Goal: Task Accomplishment & Management: Manage account settings

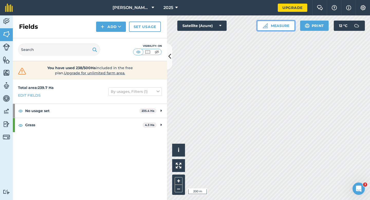
click at [266, 23] on img at bounding box center [264, 25] width 5 height 5
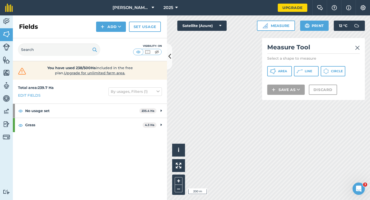
click at [360, 44] on div "Measure Tool Select a shape to measure Area Line Circle Save as Discard" at bounding box center [313, 69] width 103 height 62
click at [359, 44] on link at bounding box center [357, 47] width 5 height 8
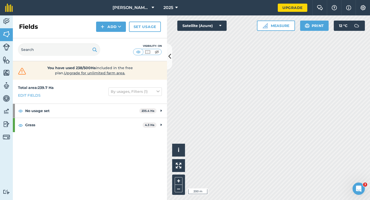
click at [161, 19] on div "Activity Fields Livestock Features Maps Team Vehicles Data Reporting Billing Tu…" at bounding box center [185, 107] width 370 height 184
click at [103, 118] on div "Activity Fields Livestock Features Maps Team Vehicles Data Reporting Billing Tu…" at bounding box center [185, 107] width 370 height 184
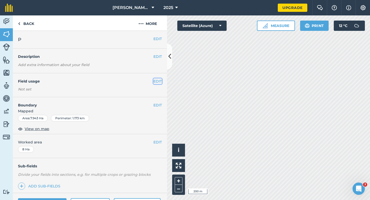
click at [158, 81] on button "EDIT" at bounding box center [157, 81] width 8 height 6
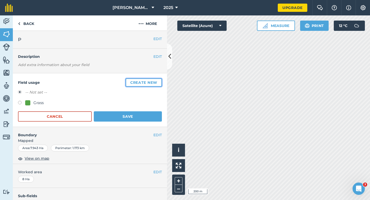
click at [158, 81] on button "Create new" at bounding box center [144, 82] width 36 height 8
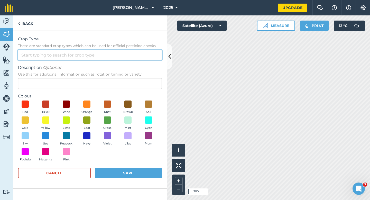
click at [143, 59] on input "Crop Type These are standard crop types which can be used for official pesticid…" at bounding box center [90, 55] width 144 height 11
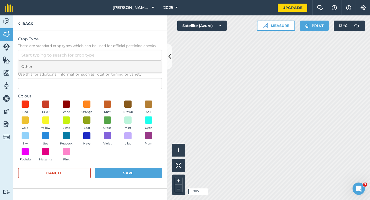
click at [143, 61] on li "Other" at bounding box center [89, 67] width 143 height 12
type input "Other"
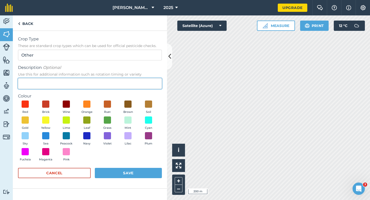
click at [143, 83] on input "Description Optional Use this for additional information such as rotation timin…" at bounding box center [90, 83] width 144 height 11
type input "Wheat"
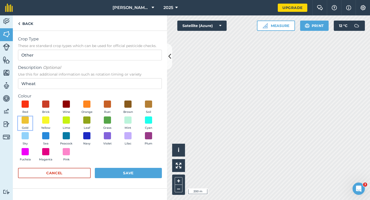
click at [21, 119] on button "Gold" at bounding box center [25, 123] width 14 height 14
click at [133, 172] on button "Save" at bounding box center [128, 173] width 67 height 10
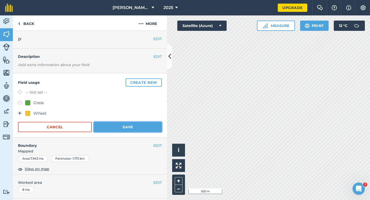
click at [132, 124] on button "Save" at bounding box center [128, 127] width 68 height 10
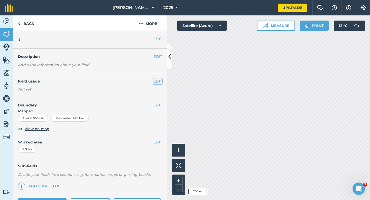
click at [155, 80] on button "EDIT" at bounding box center [157, 81] width 8 height 6
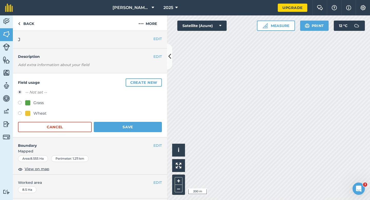
click at [26, 111] on div at bounding box center [27, 113] width 5 height 5
radio input "true"
radio input "false"
click at [149, 129] on button "Save" at bounding box center [128, 127] width 68 height 10
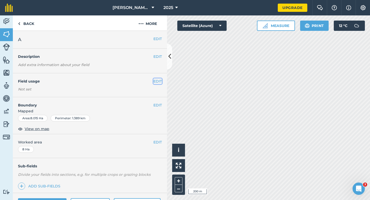
click at [159, 79] on button "EDIT" at bounding box center [157, 81] width 8 height 6
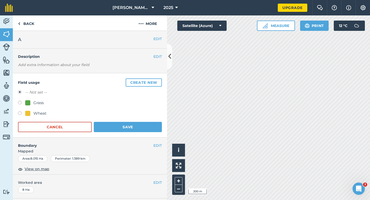
click at [29, 116] on div "Wheat" at bounding box center [35, 113] width 21 height 6
radio input "true"
radio input "false"
click at [132, 128] on button "Save" at bounding box center [128, 127] width 68 height 10
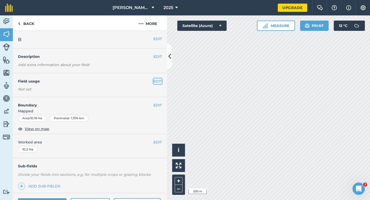
click at [157, 80] on button "EDIT" at bounding box center [157, 81] width 8 height 6
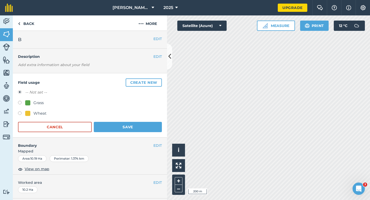
click at [43, 114] on div "Wheat" at bounding box center [39, 113] width 13 height 6
radio input "true"
radio input "false"
click at [135, 134] on div "Field usage Create new -- Not set -- Grass Wheat Cancel Save" at bounding box center [90, 105] width 154 height 64
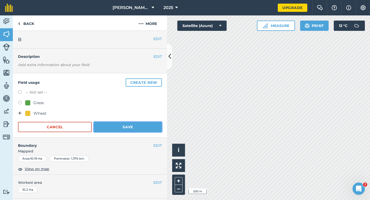
click at [151, 130] on button "Save" at bounding box center [128, 127] width 68 height 10
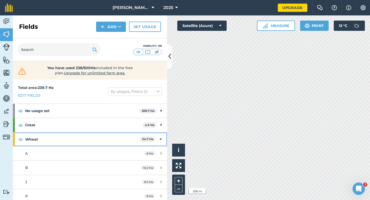
click at [165, 142] on div "Wheat 34.7 Ha" at bounding box center [90, 139] width 154 height 14
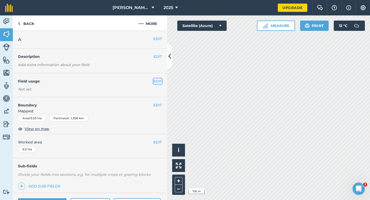
click at [154, 79] on button "EDIT" at bounding box center [157, 81] width 8 height 6
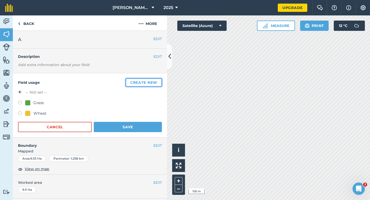
click at [154, 79] on button "Create new" at bounding box center [144, 82] width 36 height 8
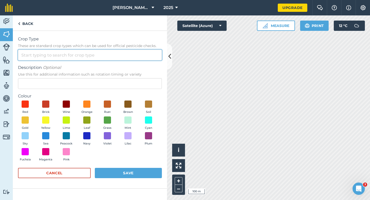
click at [137, 52] on input "Crop Type These are standard crop types which can be used for official pesticid…" at bounding box center [90, 55] width 144 height 11
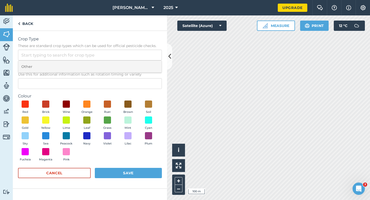
click at [137, 68] on li "Other" at bounding box center [89, 67] width 143 height 12
type input "Other"
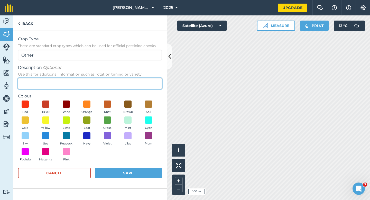
click at [137, 84] on input "Description Optional Use this for additional information such as rotation timin…" at bounding box center [90, 83] width 144 height 11
type input "Watties Peas"
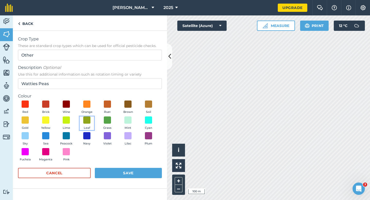
click at [93, 117] on button "Leaf" at bounding box center [87, 123] width 14 height 14
click at [124, 173] on button "Save" at bounding box center [128, 173] width 67 height 10
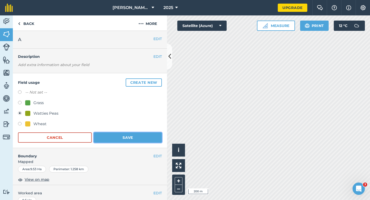
click at [145, 134] on button "Save" at bounding box center [128, 137] width 68 height 10
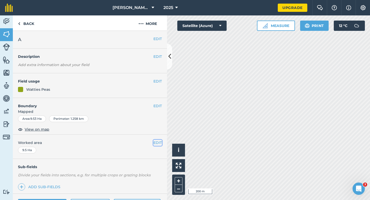
click at [156, 142] on button "EDIT" at bounding box center [157, 143] width 8 height 6
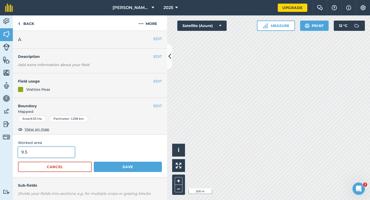
click at [69, 154] on input "9.5" at bounding box center [46, 152] width 57 height 11
type input "9.5"
click at [94, 162] on button "Save" at bounding box center [128, 167] width 68 height 10
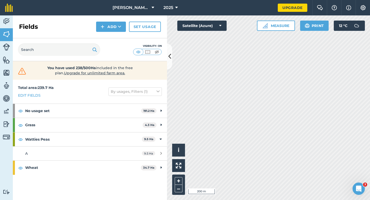
click at [224, 22] on div "Click to start drawing i © 2025 TomTom, Microsoft 200 m + – Satellite (Azure) M…" at bounding box center [268, 107] width 203 height 184
click at [120, 31] on button "Add" at bounding box center [111, 27] width 30 height 10
click at [120, 33] on link "Draw" at bounding box center [111, 38] width 28 height 11
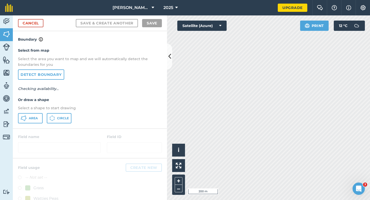
click at [28, 125] on div "Select from map Select the area you want to map and we will automatically detec…" at bounding box center [90, 85] width 154 height 86
click at [35, 120] on button "Area" at bounding box center [30, 118] width 25 height 10
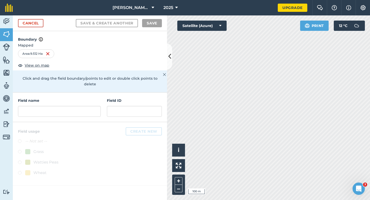
click at [91, 98] on h4 "Field name" at bounding box center [59, 101] width 83 height 6
click at [92, 106] on input "text" at bounding box center [59, 111] width 83 height 11
type input "F"
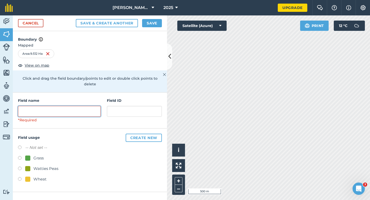
click at [96, 108] on input "text" at bounding box center [59, 111] width 83 height 11
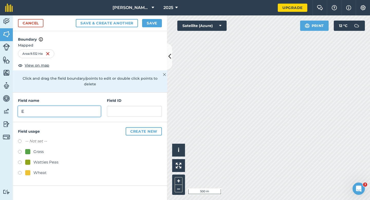
type input "E"
click at [154, 23] on button "Save" at bounding box center [152, 23] width 20 height 8
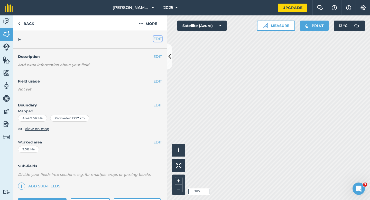
click at [155, 39] on button "EDIT" at bounding box center [157, 39] width 8 height 6
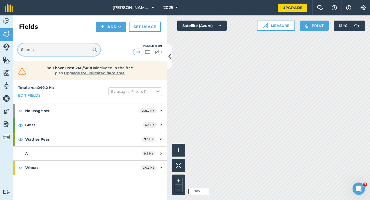
click at [75, 49] on input "text" at bounding box center [59, 49] width 82 height 12
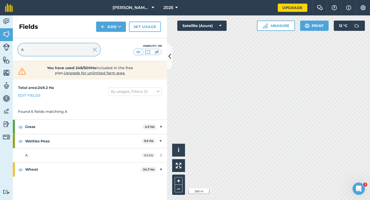
type input "A"
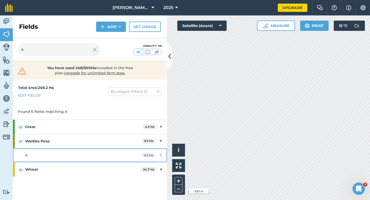
click at [120, 152] on link "A 9.5 Ha" at bounding box center [90, 155] width 154 height 14
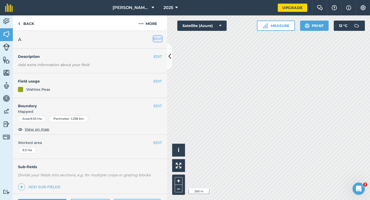
click at [155, 38] on button "EDIT" at bounding box center [157, 39] width 8 height 6
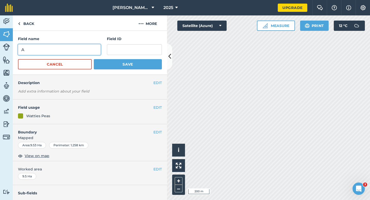
click at [69, 47] on input "A" at bounding box center [59, 49] width 83 height 11
type input "E"
click at [94, 59] on button "Save" at bounding box center [128, 64] width 68 height 10
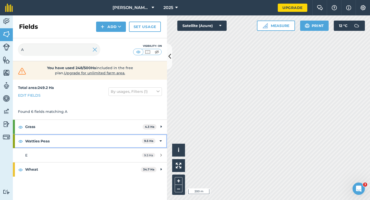
click at [108, 138] on strong "Watties Peas" at bounding box center [83, 141] width 117 height 14
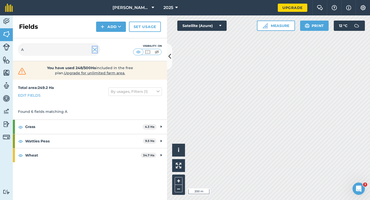
click at [93, 50] on img at bounding box center [94, 49] width 5 height 6
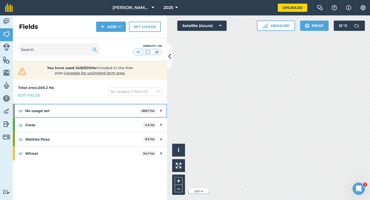
click at [117, 113] on strong "No usage set" at bounding box center [82, 111] width 114 height 14
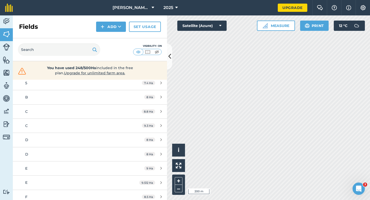
scroll to position [112, 0]
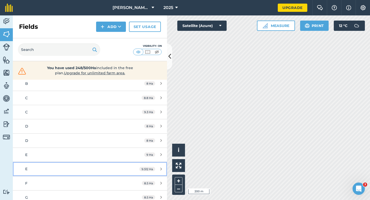
click at [113, 168] on div "E" at bounding box center [73, 169] width 97 height 6
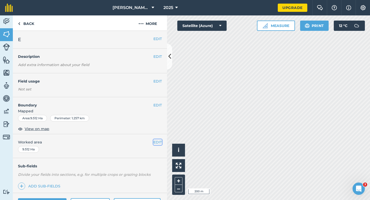
click at [156, 143] on button "EDIT" at bounding box center [157, 142] width 8 height 6
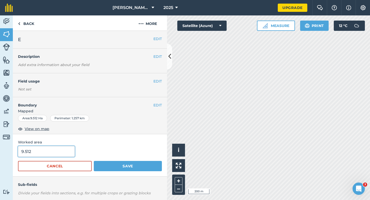
click at [55, 148] on input "9.512" at bounding box center [46, 151] width 57 height 11
click at [55, 151] on input "9.51" at bounding box center [46, 151] width 57 height 11
type input "9.5"
click at [94, 161] on button "Save" at bounding box center [128, 166] width 68 height 10
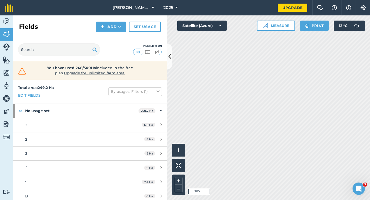
click at [78, 61] on div "You have used 248/500Ha included in the free plan . Upgrade for unlimited farm …" at bounding box center [90, 70] width 154 height 18
click at [76, 56] on div "Visibility: On" at bounding box center [90, 49] width 154 height 23
click at [76, 51] on input "text" at bounding box center [59, 49] width 82 height 12
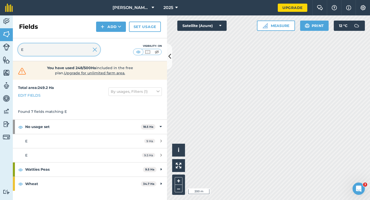
type input "E"
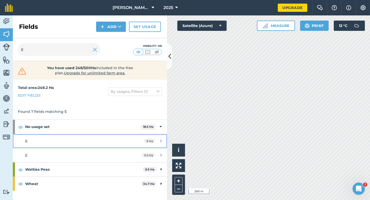
click at [126, 143] on link "E 9 Ha" at bounding box center [90, 141] width 154 height 14
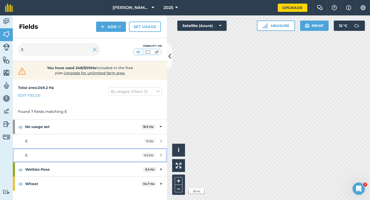
click at [122, 158] on link "E 9.5 Ha" at bounding box center [90, 155] width 154 height 14
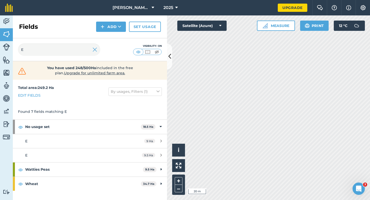
click at [172, 0] on html "[PERSON_NAME] & Sons Farming LTD 2025 Upgrade Farm Chat Help Info Settings Map …" at bounding box center [185, 100] width 370 height 200
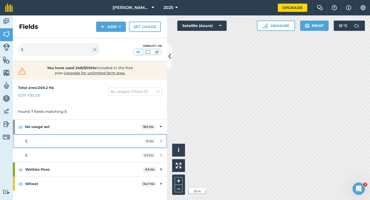
click at [128, 140] on link "E 9 Ha" at bounding box center [90, 141] width 154 height 14
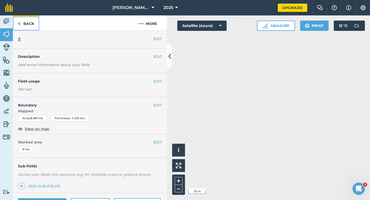
click at [29, 24] on link "Back" at bounding box center [26, 22] width 26 height 15
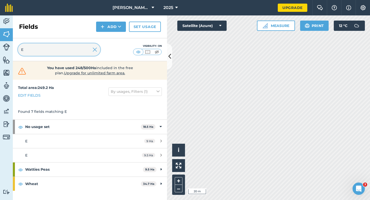
click at [49, 49] on input "E" at bounding box center [59, 49] width 82 height 12
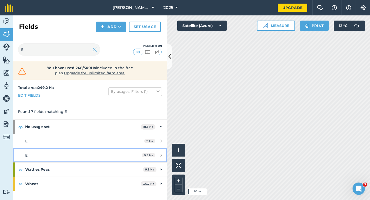
click at [91, 158] on div "E" at bounding box center [73, 155] width 97 height 6
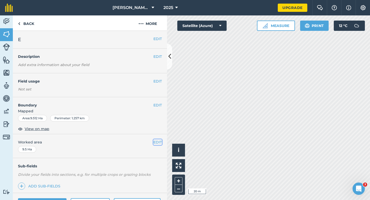
click at [158, 139] on button "EDIT" at bounding box center [157, 142] width 8 height 6
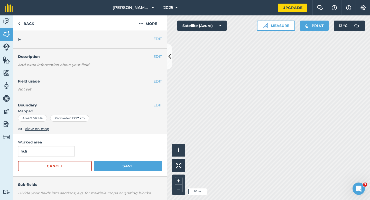
click at [158, 140] on span "Worked area" at bounding box center [90, 142] width 144 height 6
click at [55, 151] on input "9.5" at bounding box center [46, 151] width 57 height 11
type input "9"
click at [94, 161] on button "Save" at bounding box center [128, 166] width 68 height 10
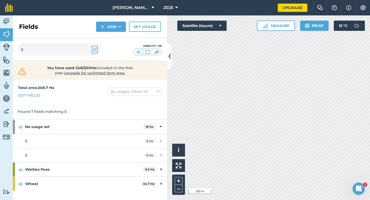
click at [95, 48] on img at bounding box center [94, 49] width 5 height 6
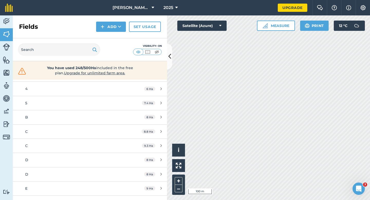
scroll to position [89, 0]
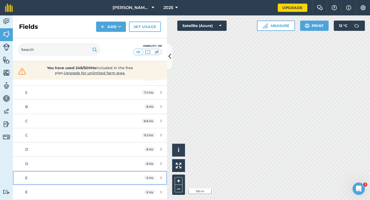
click at [106, 181] on link "E 9 Ha" at bounding box center [90, 178] width 154 height 14
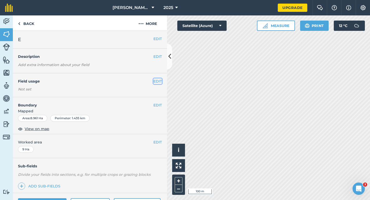
click at [154, 80] on button "EDIT" at bounding box center [157, 81] width 8 height 6
click at [158, 39] on button "EDIT" at bounding box center [157, 39] width 8 height 6
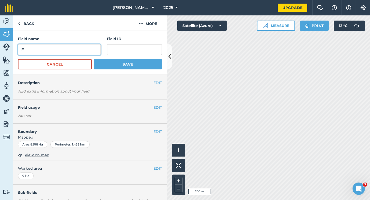
click at [81, 48] on input "E" at bounding box center [59, 49] width 83 height 11
type input "I"
click at [94, 59] on button "Save" at bounding box center [128, 64] width 68 height 10
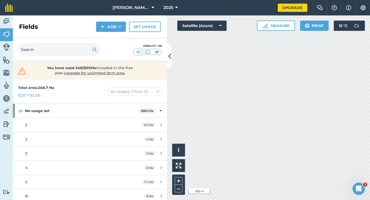
click at [73, 58] on div "Visibility: On" at bounding box center [90, 49] width 154 height 23
click at [74, 56] on div "Visibility: On" at bounding box center [90, 49] width 154 height 23
click at [71, 50] on input "text" at bounding box center [59, 49] width 82 height 12
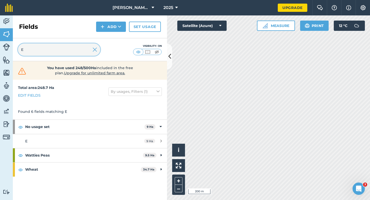
type input "E"
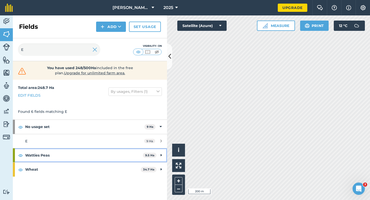
click at [145, 158] on span "9.5 Ha" at bounding box center [150, 155] width 14 height 5
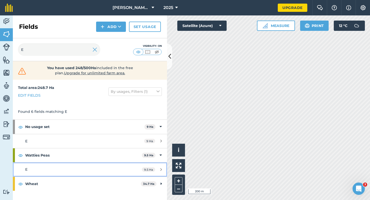
click at [137, 165] on link "E 9.5 Ha" at bounding box center [90, 169] width 154 height 14
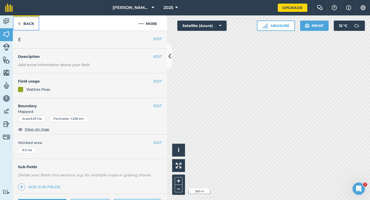
click at [20, 21] on img at bounding box center [19, 24] width 2 height 6
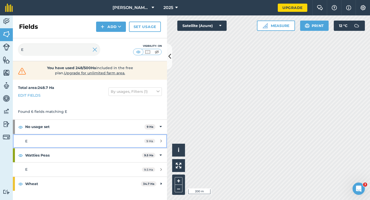
click at [94, 142] on div "E" at bounding box center [73, 141] width 97 height 6
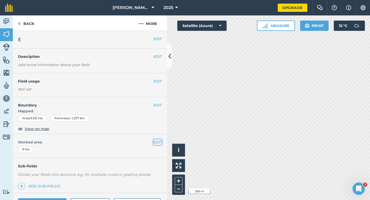
click at [161, 142] on button "EDIT" at bounding box center [157, 142] width 8 height 6
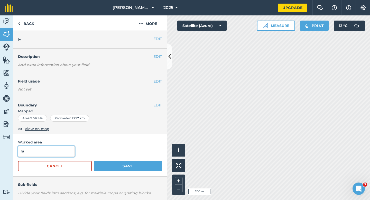
click at [68, 147] on input "9" at bounding box center [46, 151] width 57 height 11
type input "9.5"
click at [94, 161] on button "Save" at bounding box center [128, 166] width 68 height 10
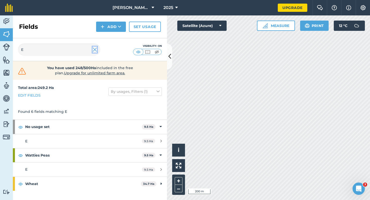
click at [94, 50] on img at bounding box center [94, 49] width 5 height 6
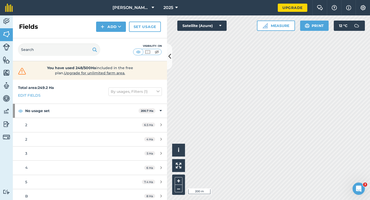
drag, startPoint x: 52, startPoint y: 58, endPoint x: 52, endPoint y: 50, distance: 7.7
click at [52, 50] on div "Visibility: On" at bounding box center [90, 49] width 154 height 23
click at [53, 43] on input "text" at bounding box center [59, 49] width 82 height 12
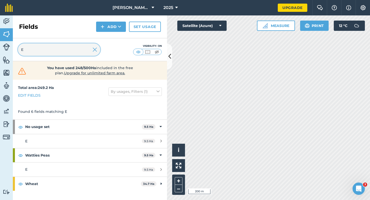
type input "E"
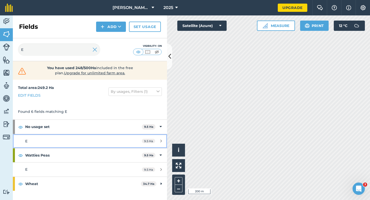
click at [132, 138] on link "E 9.5 Ha" at bounding box center [90, 141] width 154 height 14
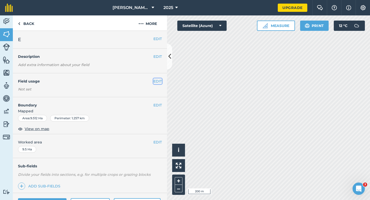
click at [159, 78] on button "EDIT" at bounding box center [157, 81] width 8 height 6
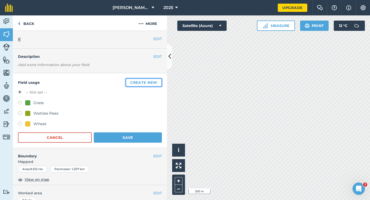
click at [159, 78] on button "Create new" at bounding box center [144, 82] width 36 height 8
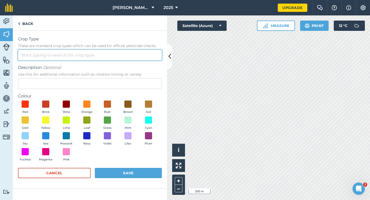
click at [133, 50] on input "Crop Type These are standard crop types which can be used for official pesticid…" at bounding box center [90, 55] width 144 height 11
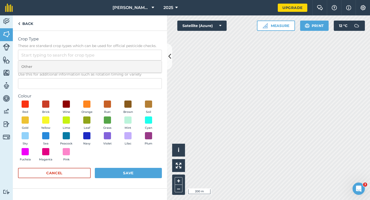
click at [133, 68] on li "Other" at bounding box center [89, 67] width 143 height 12
type input "Other"
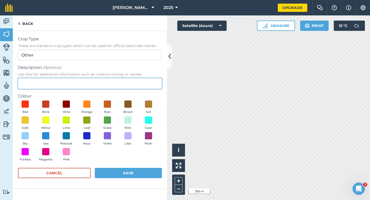
click at [133, 79] on input "Description Optional Use this for additional information such as rotation timin…" at bounding box center [90, 83] width 144 height 11
type input "Watties Broad Beans"
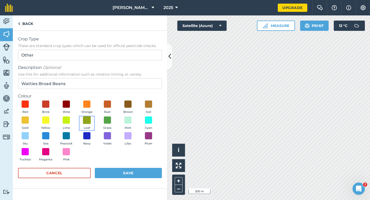
click at [83, 118] on span at bounding box center [87, 120] width 8 height 8
click at [125, 176] on button "Save" at bounding box center [128, 173] width 67 height 10
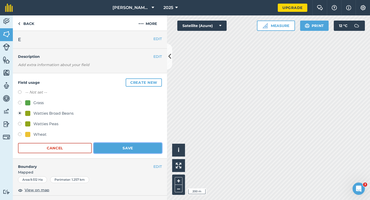
click at [133, 151] on button "Save" at bounding box center [128, 148] width 68 height 10
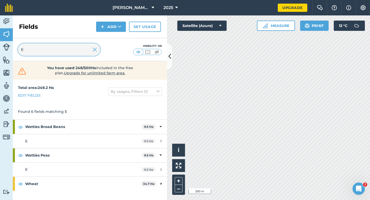
click at [97, 50] on input "E" at bounding box center [59, 49] width 82 height 12
click at [93, 50] on img at bounding box center [94, 49] width 5 height 6
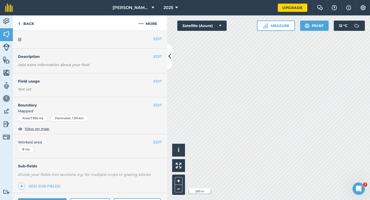
click at [153, 40] on h2 "B" at bounding box center [85, 39] width 135 height 7
click at [155, 40] on button "EDIT" at bounding box center [157, 39] width 8 height 6
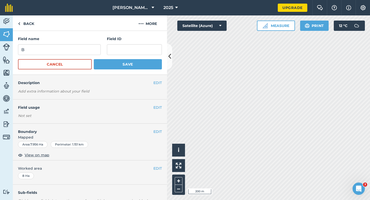
click at [96, 44] on div "Field name B" at bounding box center [59, 45] width 83 height 19
click at [96, 44] on input "B" at bounding box center [59, 49] width 83 height 11
click at [95, 49] on input "B" at bounding box center [59, 49] width 83 height 11
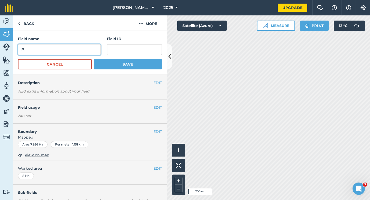
click at [95, 49] on input "B" at bounding box center [59, 49] width 83 height 11
type input "f"
click at [94, 59] on button "Save" at bounding box center [128, 64] width 68 height 10
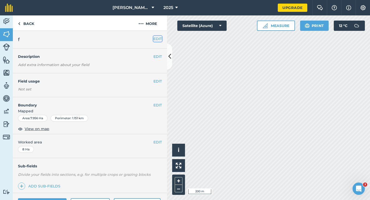
click at [159, 40] on button "EDIT" at bounding box center [157, 39] width 8 height 6
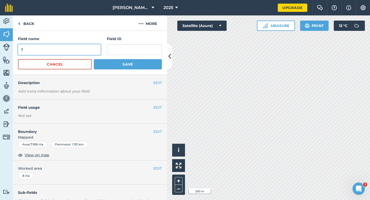
click at [88, 46] on input "f" at bounding box center [59, 49] width 83 height 11
type input "a"
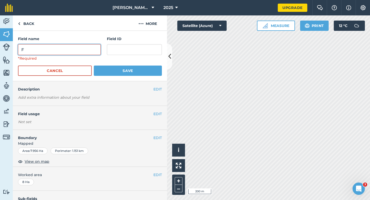
type input "F"
click at [94, 65] on button "Save" at bounding box center [128, 70] width 68 height 10
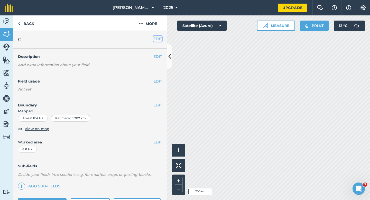
click at [157, 38] on button "EDIT" at bounding box center [157, 39] width 8 height 6
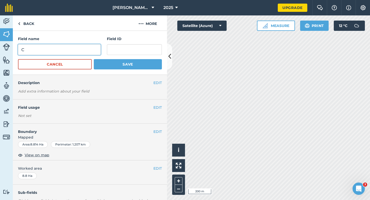
click at [84, 54] on input "C" at bounding box center [59, 49] width 83 height 11
type input "G"
click at [94, 59] on button "Save" at bounding box center [128, 64] width 68 height 10
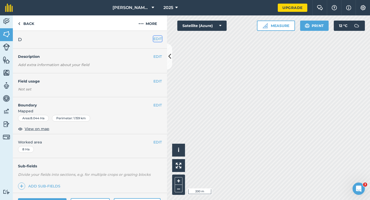
click at [154, 41] on button "EDIT" at bounding box center [157, 39] width 8 height 6
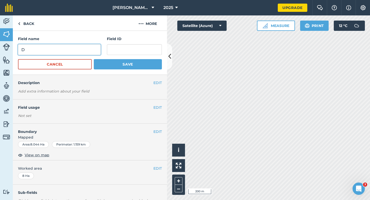
click at [78, 47] on input "D" at bounding box center [59, 49] width 83 height 11
type input "H"
click at [94, 59] on button "Save" at bounding box center [128, 64] width 68 height 10
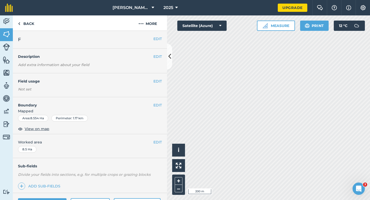
click at [151, 39] on h2 "F" at bounding box center [85, 39] width 135 height 7
click at [156, 39] on button "EDIT" at bounding box center [157, 39] width 8 height 6
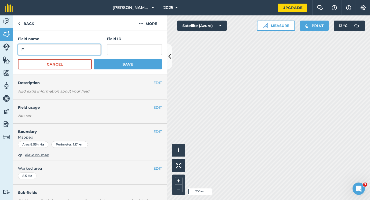
click at [77, 46] on input "F" at bounding box center [59, 49] width 83 height 11
type input "J"
click at [94, 59] on button "Save" at bounding box center [128, 64] width 68 height 10
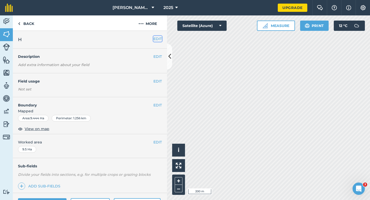
click at [155, 41] on button "EDIT" at bounding box center [157, 39] width 8 height 6
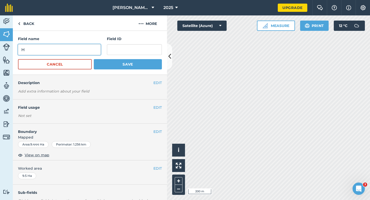
click at [89, 45] on input "H" at bounding box center [59, 49] width 83 height 11
type input "K"
click at [94, 59] on button "Save" at bounding box center [128, 64] width 68 height 10
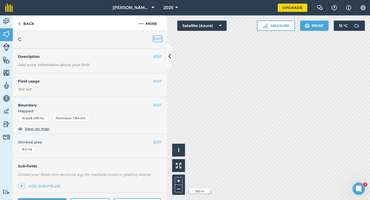
click at [158, 36] on button "EDIT" at bounding box center [157, 39] width 8 height 6
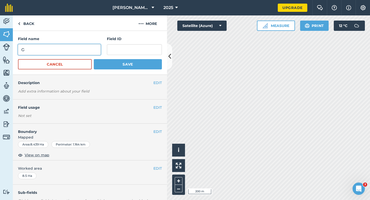
click at [63, 48] on input "G" at bounding box center [59, 49] width 83 height 11
type input "K"
click at [94, 59] on button "Save" at bounding box center [128, 64] width 68 height 10
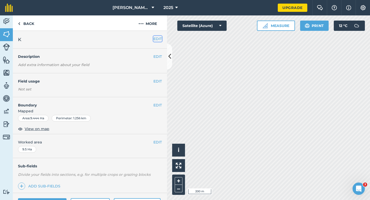
click at [154, 37] on button "EDIT" at bounding box center [157, 39] width 8 height 6
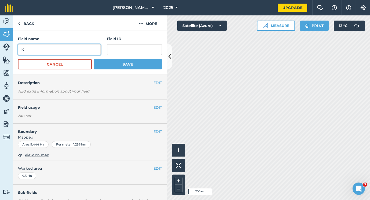
click at [88, 53] on input "K" at bounding box center [59, 49] width 83 height 11
type input "L"
click at [94, 59] on button "Save" at bounding box center [128, 64] width 68 height 10
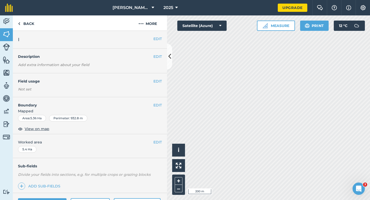
click at [152, 38] on h2 "I" at bounding box center [85, 39] width 135 height 7
click at [156, 38] on button "EDIT" at bounding box center [157, 39] width 8 height 6
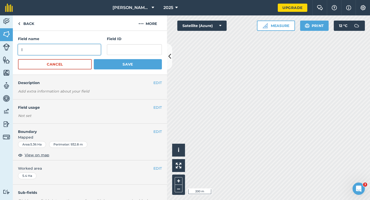
click at [80, 53] on input "I" at bounding box center [59, 49] width 83 height 11
type input "M"
click at [94, 59] on button "Save" at bounding box center [128, 64] width 68 height 10
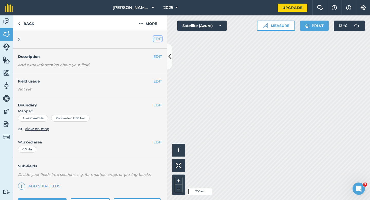
click at [159, 40] on button "EDIT" at bounding box center [157, 39] width 8 height 6
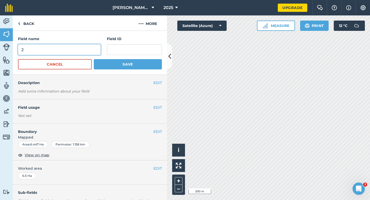
click at [99, 47] on input "2" at bounding box center [59, 49] width 83 height 11
type input "N"
click at [94, 59] on button "Save" at bounding box center [128, 64] width 68 height 10
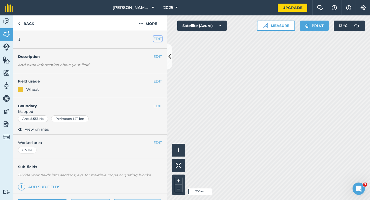
click at [157, 37] on button "EDIT" at bounding box center [157, 39] width 8 height 6
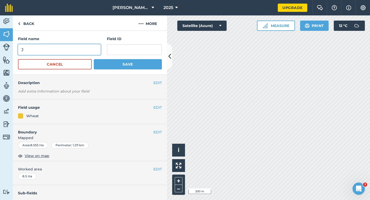
click at [94, 50] on input "J" at bounding box center [59, 49] width 83 height 11
type input "O"
click at [94, 59] on button "Save" at bounding box center [128, 64] width 68 height 10
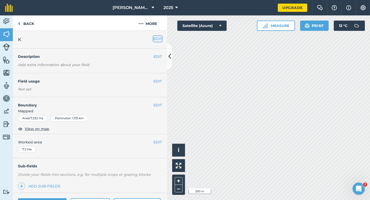
click at [160, 40] on button "EDIT" at bounding box center [157, 39] width 8 height 6
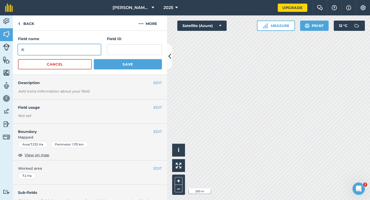
click at [62, 49] on input "K" at bounding box center [59, 49] width 83 height 11
type input "P"
click at [94, 59] on button "Save" at bounding box center [128, 64] width 68 height 10
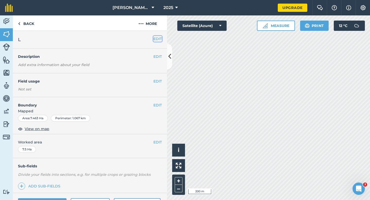
click at [159, 41] on button "EDIT" at bounding box center [157, 39] width 8 height 6
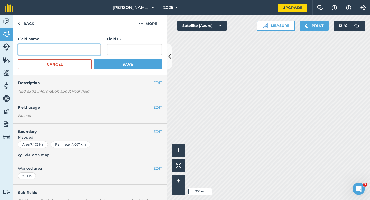
click at [86, 53] on input "L" at bounding box center [59, 49] width 83 height 11
type input "Q"
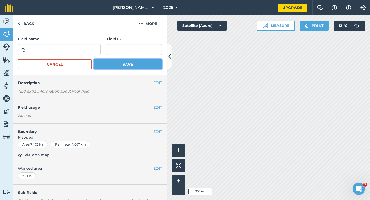
click at [117, 63] on button "Save" at bounding box center [128, 64] width 68 height 10
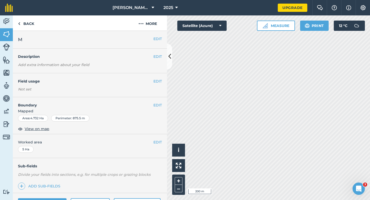
click at [155, 35] on div "EDIT M" at bounding box center [90, 40] width 154 height 18
click at [156, 40] on button "EDIT" at bounding box center [157, 39] width 8 height 6
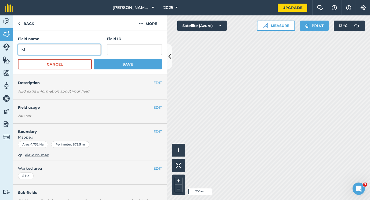
click at [46, 46] on input "M" at bounding box center [59, 49] width 83 height 11
type input "R"
click at [94, 59] on button "Save" at bounding box center [128, 64] width 68 height 10
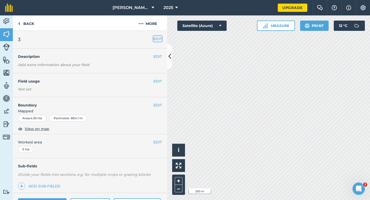
click at [161, 37] on button "EDIT" at bounding box center [157, 39] width 8 height 6
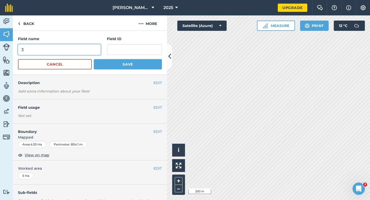
click at [48, 46] on input "3" at bounding box center [59, 49] width 83 height 11
type input "S"
click at [94, 59] on button "Save" at bounding box center [128, 64] width 68 height 10
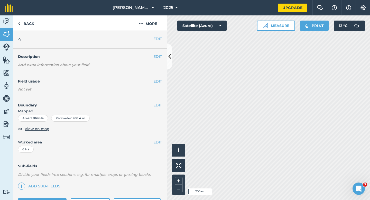
click at [153, 40] on h2 "4" at bounding box center [85, 39] width 135 height 7
click at [154, 39] on button "EDIT" at bounding box center [157, 39] width 8 height 6
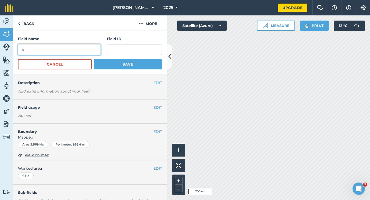
click at [82, 49] on input "4" at bounding box center [59, 49] width 83 height 11
type input "T"
click at [94, 59] on button "Save" at bounding box center [128, 64] width 68 height 10
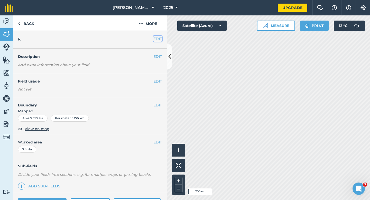
click at [158, 39] on button "EDIT" at bounding box center [157, 39] width 8 height 6
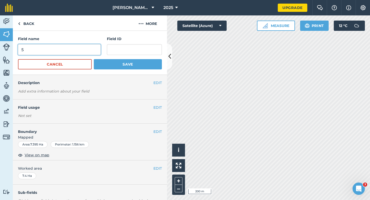
click at [46, 52] on input "5" at bounding box center [59, 49] width 83 height 11
click at [46, 52] on input "U" at bounding box center [59, 49] width 83 height 11
type input "U"
click at [94, 59] on button "Save" at bounding box center [128, 64] width 68 height 10
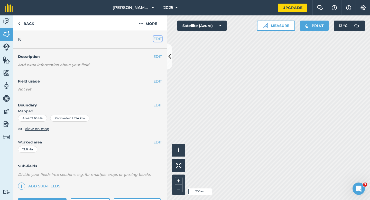
click at [157, 38] on button "EDIT" at bounding box center [157, 39] width 8 height 6
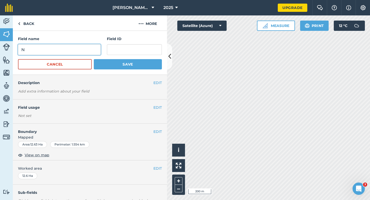
click at [90, 49] on input "N" at bounding box center [59, 49] width 83 height 11
type input "V"
click at [94, 59] on button "Save" at bounding box center [128, 64] width 68 height 10
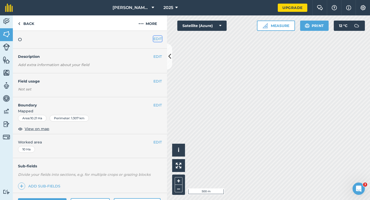
click at [155, 39] on button "EDIT" at bounding box center [157, 39] width 8 height 6
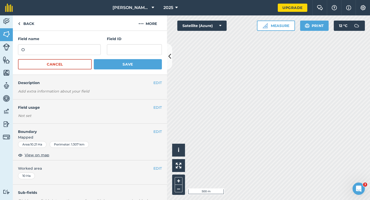
click at [101, 50] on div "Field name O Field ID" at bounding box center [90, 45] width 144 height 19
click at [99, 50] on input "O" at bounding box center [59, 49] width 83 height 11
type input "W"
click at [94, 59] on button "Save" at bounding box center [128, 64] width 68 height 10
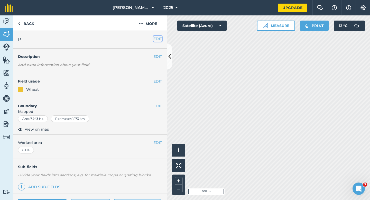
click at [161, 41] on button "EDIT" at bounding box center [157, 39] width 8 height 6
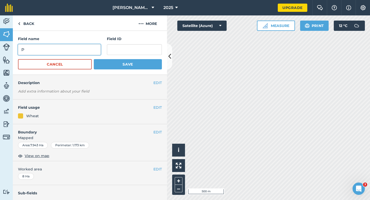
click at [74, 50] on input "P" at bounding box center [59, 49] width 83 height 11
type input "X"
click at [94, 59] on button "Save" at bounding box center [128, 64] width 68 height 10
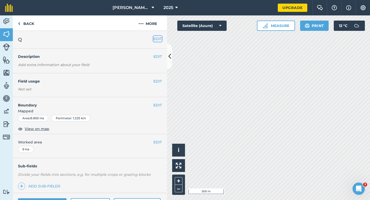
click at [154, 37] on button "EDIT" at bounding box center [157, 39] width 8 height 6
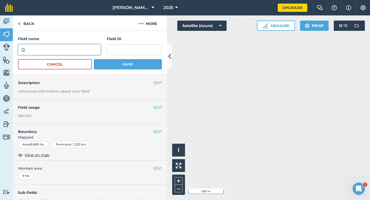
click at [74, 49] on input "Q" at bounding box center [59, 49] width 83 height 11
type input "Y"
click at [94, 59] on button "Save" at bounding box center [128, 64] width 68 height 10
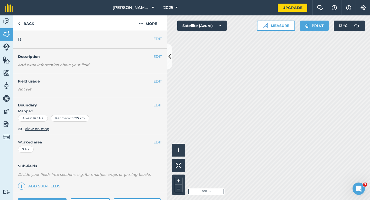
click at [165, 38] on div "EDIT R" at bounding box center [90, 40] width 154 height 18
click at [161, 38] on button "EDIT" at bounding box center [157, 39] width 8 height 6
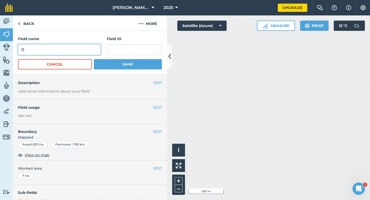
click at [93, 49] on input "R" at bounding box center [59, 49] width 83 height 11
type input "Z"
click at [94, 59] on button "Save" at bounding box center [128, 64] width 68 height 10
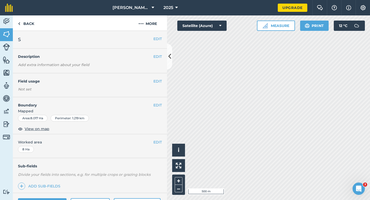
click at [157, 35] on div "EDIT S" at bounding box center [90, 40] width 154 height 18
click at [157, 37] on button "EDIT" at bounding box center [157, 39] width 8 height 6
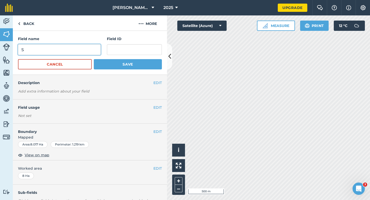
click at [75, 54] on input "S" at bounding box center [59, 49] width 83 height 11
type input "ZA"
click at [94, 59] on button "Save" at bounding box center [128, 64] width 68 height 10
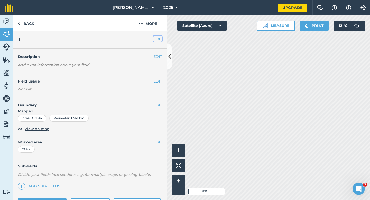
click at [159, 39] on button "EDIT" at bounding box center [157, 39] width 8 height 6
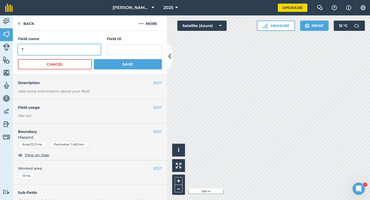
click at [84, 51] on input "T" at bounding box center [59, 49] width 83 height 11
type input "ZB"
click at [94, 59] on button "Save" at bounding box center [128, 64] width 68 height 10
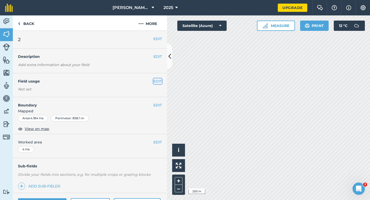
click at [159, 83] on button "EDIT" at bounding box center [157, 81] width 8 height 6
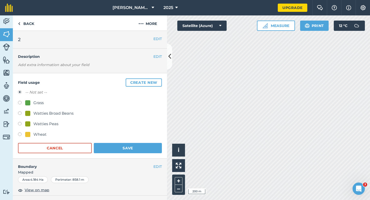
click at [40, 105] on div "Grass" at bounding box center [38, 103] width 10 height 6
radio input "true"
radio input "false"
click at [113, 143] on button "Save" at bounding box center [128, 148] width 68 height 10
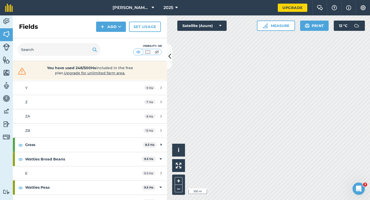
scroll to position [331, 0]
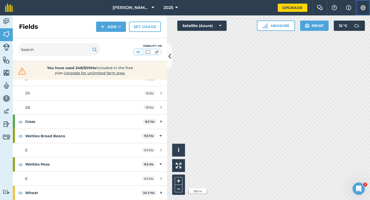
click at [363, 9] on img at bounding box center [363, 7] width 6 height 5
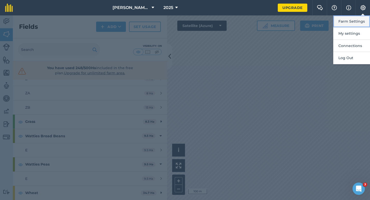
click at [358, 19] on button "Farm Settings" at bounding box center [351, 21] width 37 height 12
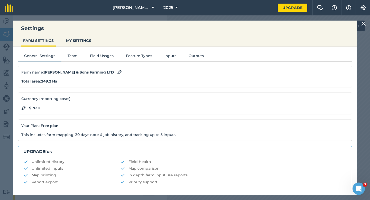
click at [100, 61] on div "General Settings Team Field Usages Feature Types Inputs Outputs Farm name : [PE…" at bounding box center [185, 118] width 344 height 143
click at [100, 60] on button "Field Usages" at bounding box center [102, 57] width 36 height 8
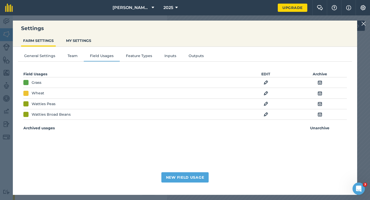
click at [264, 103] on img at bounding box center [266, 104] width 5 height 6
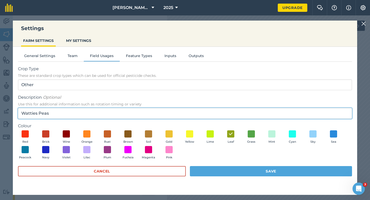
drag, startPoint x: 48, startPoint y: 114, endPoint x: 38, endPoint y: 113, distance: 10.0
click at [38, 113] on input "Watties Peas" at bounding box center [185, 113] width 334 height 11
type input "Watties Beans"
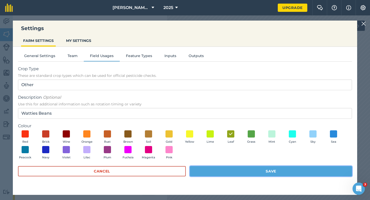
click at [214, 174] on button "Save" at bounding box center [271, 171] width 162 height 10
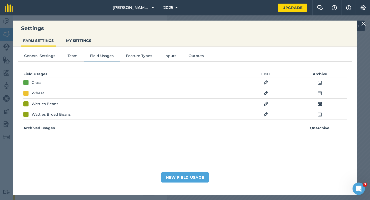
click at [364, 24] on img at bounding box center [363, 24] width 5 height 6
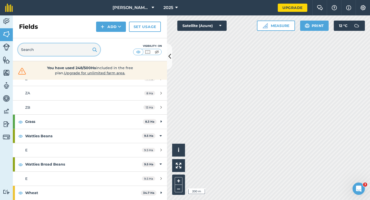
click at [85, 54] on input "text" at bounding box center [59, 49] width 82 height 12
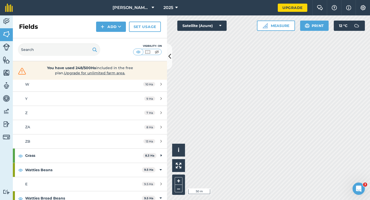
scroll to position [306, 0]
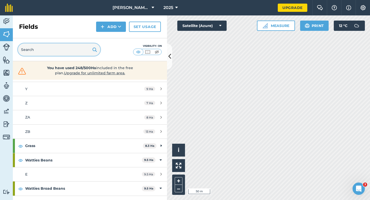
click at [80, 49] on input "text" at bounding box center [59, 49] width 82 height 12
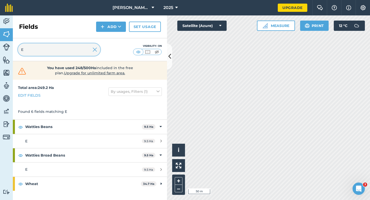
type input "E"
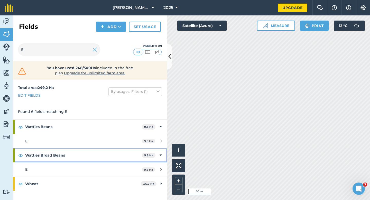
click at [134, 151] on strong "Watties Broad Beans" at bounding box center [83, 155] width 117 height 14
click at [138, 151] on strong "Watties Broad Beans" at bounding box center [84, 155] width 118 height 14
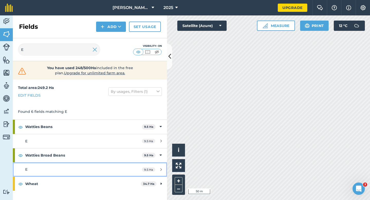
click at [136, 167] on link "E 9.5 Ha" at bounding box center [90, 169] width 154 height 14
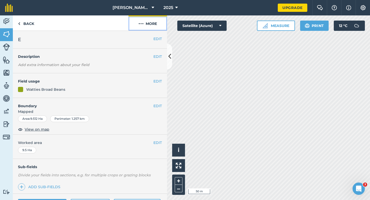
click at [146, 24] on button "More" at bounding box center [147, 22] width 39 height 15
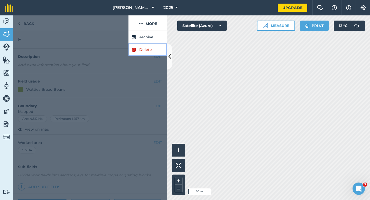
click at [146, 51] on link "Delete" at bounding box center [147, 49] width 39 height 13
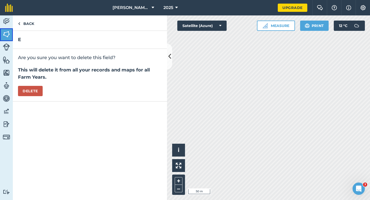
click at [2, 30] on link "Fields" at bounding box center [6, 34] width 13 height 13
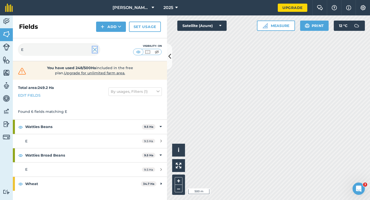
click at [95, 47] on img at bounding box center [94, 49] width 5 height 6
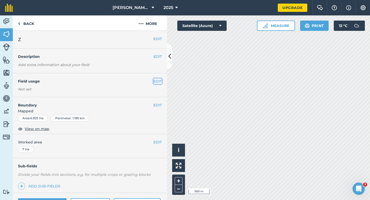
click at [156, 81] on button "EDIT" at bounding box center [157, 81] width 8 height 6
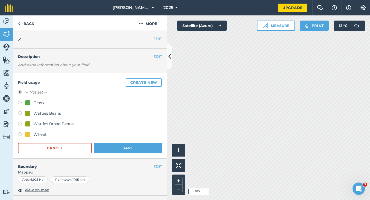
click at [48, 111] on div "Watties Beans" at bounding box center [46, 113] width 27 height 6
radio input "true"
radio input "false"
click at [130, 141] on form "-- Not set -- Grass Watties Beans Watties Broad Beans Wheat Cancel Save" at bounding box center [90, 121] width 144 height 64
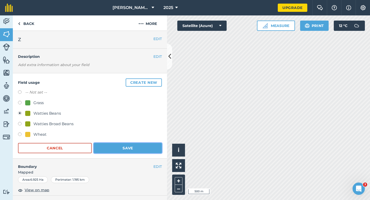
click at [136, 146] on button "Save" at bounding box center [128, 148] width 68 height 10
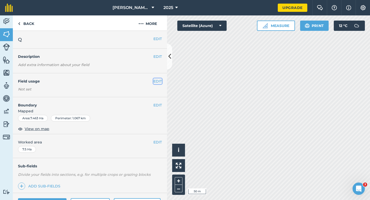
click at [156, 82] on button "EDIT" at bounding box center [157, 81] width 8 height 6
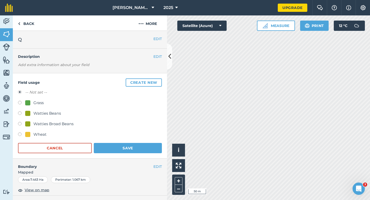
click at [40, 114] on div "Watties Beans" at bounding box center [46, 113] width 27 height 6
radio input "true"
radio input "false"
click at [134, 148] on button "Save" at bounding box center [128, 148] width 68 height 10
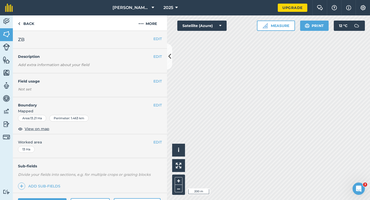
click at [152, 79] on h4 "Field usage" at bounding box center [85, 81] width 135 height 6
click at [157, 81] on button "EDIT" at bounding box center [157, 81] width 8 height 6
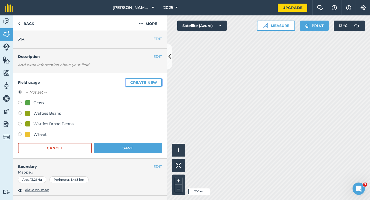
click at [156, 81] on button "Create new" at bounding box center [144, 82] width 36 height 8
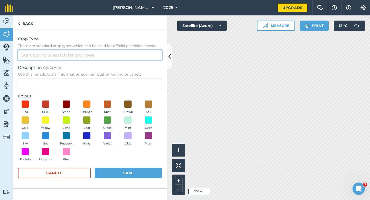
click at [144, 57] on input "Crop Type These are standard crop types which can be used for official pesticid…" at bounding box center [90, 55] width 144 height 11
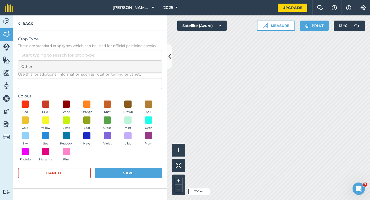
click at [144, 67] on li "Other" at bounding box center [89, 67] width 143 height 12
type input "Other"
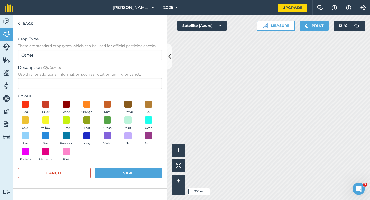
click at [144, 89] on form "Crop Type These are standard crop types which can be used for official pesticid…" at bounding box center [90, 109] width 144 height 147
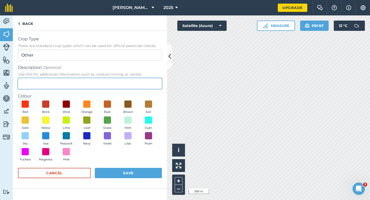
click at [144, 85] on input "Description Optional Use this for additional information such as rotation timin…" at bounding box center [90, 83] width 144 height 11
type input "g"
type input "Grass Seed"
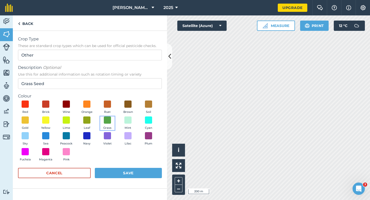
click at [103, 128] on button "Grass" at bounding box center [107, 123] width 14 height 14
click at [105, 120] on img at bounding box center [107, 119] width 5 height 7
click at [116, 167] on form "Crop Type These are standard crop types which can be used for official pesticid…" at bounding box center [90, 109] width 144 height 147
click at [122, 173] on button "Save" at bounding box center [128, 173] width 67 height 10
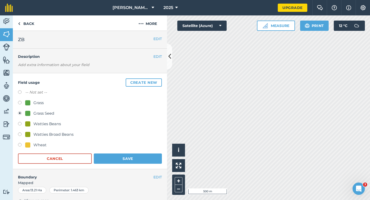
click at [150, 167] on div "Field usage Create new -- Not set -- Grass Grass Seed Watties Beans Watties Bro…" at bounding box center [90, 121] width 154 height 96
click at [150, 158] on button "Save" at bounding box center [128, 158] width 68 height 10
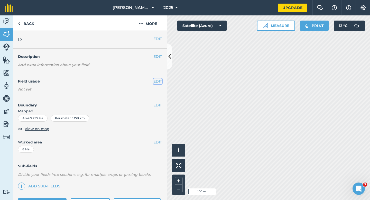
click at [154, 81] on button "EDIT" at bounding box center [157, 81] width 8 height 6
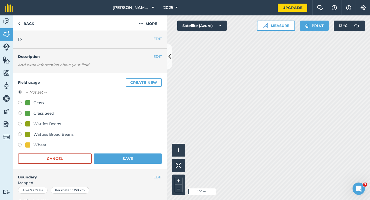
click at [43, 114] on div "Grass Seed" at bounding box center [43, 113] width 21 height 6
radio input "true"
radio input "false"
click at [108, 153] on div "Cancel Save" at bounding box center [90, 158] width 144 height 10
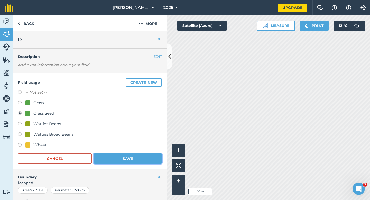
click at [131, 158] on button "Save" at bounding box center [128, 158] width 68 height 10
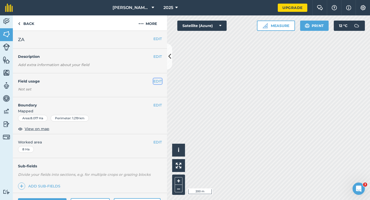
click at [156, 80] on button "EDIT" at bounding box center [157, 81] width 8 height 6
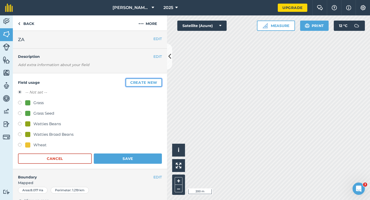
click at [135, 81] on button "Create new" at bounding box center [144, 82] width 36 height 8
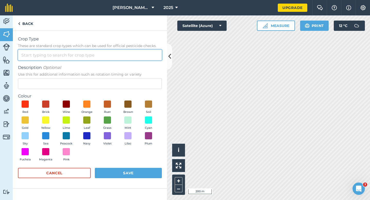
click at [109, 52] on input "Crop Type These are standard crop types which can be used for official pesticid…" at bounding box center [90, 55] width 144 height 11
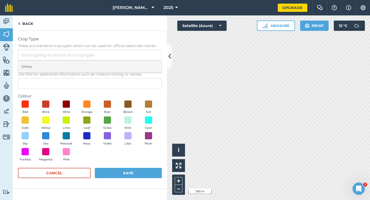
click at [109, 62] on li "Other" at bounding box center [89, 67] width 143 height 12
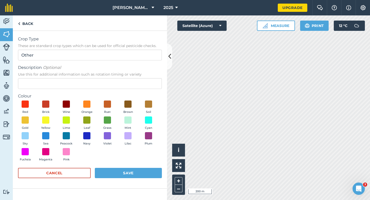
type input "Other"
click at [109, 90] on form "Crop Type These are standard crop types which can be used for official pesticid…" at bounding box center [90, 109] width 144 height 147
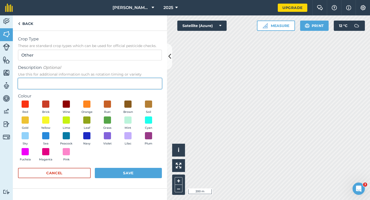
click at [109, 86] on input "Description Optional Use this for additional information such as rotation timin…" at bounding box center [90, 83] width 144 height 11
type input "Watties Peas"
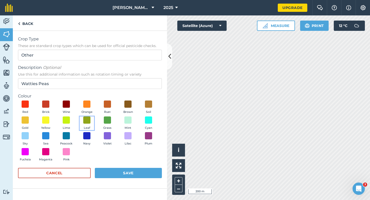
click at [89, 126] on span "Leaf" at bounding box center [87, 128] width 6 height 5
click at [124, 174] on button "Save" at bounding box center [128, 173] width 67 height 10
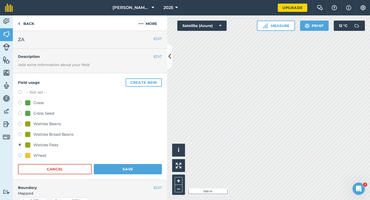
click at [154, 175] on div "Field usage Create new -- Not set -- Grass Grass Seed Watties Beans Watties Bro…" at bounding box center [90, 126] width 154 height 106
click at [154, 163] on form "-- Not set -- Grass Grass Seed Watties Beans Watties Broad Beans Watties Peas W…" at bounding box center [90, 131] width 144 height 85
click at [154, 169] on button "Save" at bounding box center [128, 169] width 68 height 10
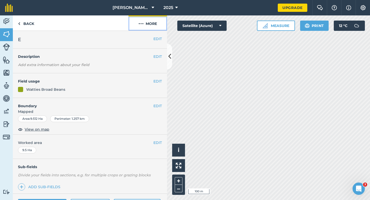
click at [148, 27] on button "More" at bounding box center [147, 22] width 39 height 15
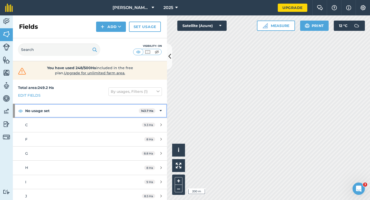
click at [166, 110] on div "No usage set 143.7 Ha" at bounding box center [90, 111] width 154 height 14
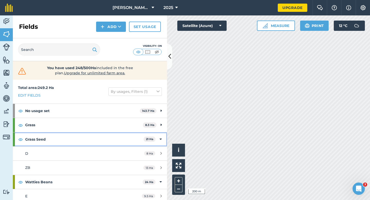
click at [161, 133] on div "Grass Seed 21 Ha" at bounding box center [90, 139] width 154 height 14
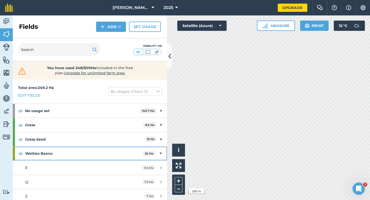
click at [159, 146] on div "Watties Beans 24 Ha" at bounding box center [90, 153] width 154 height 14
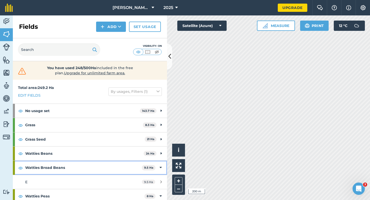
click at [159, 162] on div "Watties Broad Beans 9.5 Ha" at bounding box center [90, 168] width 154 height 14
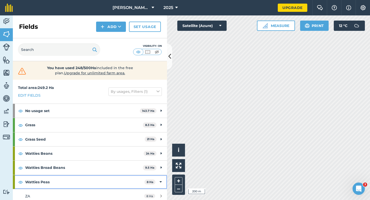
click at [159, 177] on div "Watties Peas 8 Ha" at bounding box center [90, 182] width 154 height 14
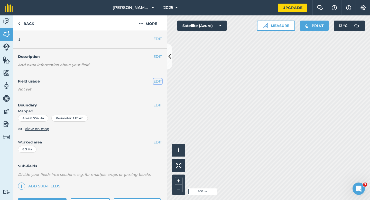
click at [156, 81] on button "EDIT" at bounding box center [157, 81] width 8 height 6
click at [157, 81] on button "EDIT" at bounding box center [157, 81] width 8 height 6
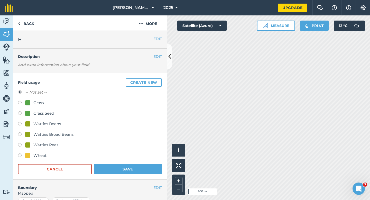
click at [48, 114] on div "Grass Seed" at bounding box center [43, 113] width 21 height 6
radio input "true"
radio input "false"
click at [120, 168] on button "Save" at bounding box center [128, 169] width 68 height 10
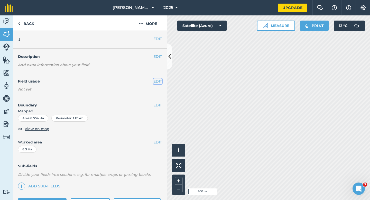
click at [156, 81] on button "EDIT" at bounding box center [157, 81] width 8 height 6
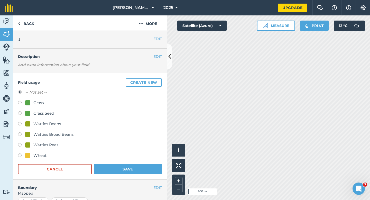
click at [45, 112] on div "Grass Seed" at bounding box center [43, 113] width 21 height 6
radio input "true"
radio input "false"
click at [135, 181] on h4 "Boundary" at bounding box center [83, 185] width 140 height 11
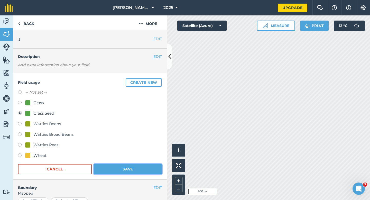
click at [136, 172] on button "Save" at bounding box center [128, 169] width 68 height 10
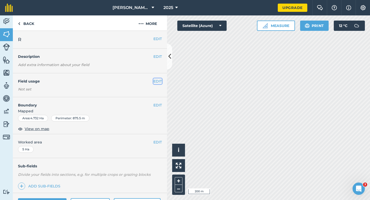
click at [159, 79] on button "EDIT" at bounding box center [157, 81] width 8 height 6
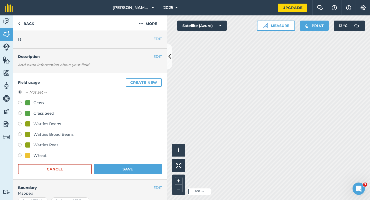
click at [48, 111] on div "Grass Seed" at bounding box center [43, 113] width 21 height 6
radio input "true"
radio input "false"
click at [132, 184] on h4 "Boundary" at bounding box center [83, 185] width 140 height 11
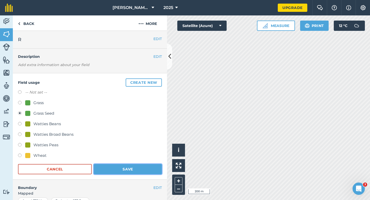
click at [133, 171] on button "Save" at bounding box center [128, 169] width 68 height 10
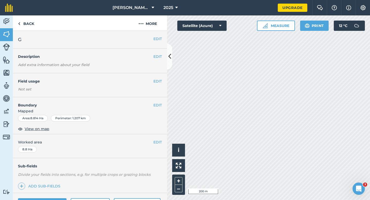
click at [159, 86] on div "EDIT Field usage Not set" at bounding box center [90, 85] width 154 height 24
click at [158, 78] on div "EDIT Field usage Not set" at bounding box center [90, 85] width 154 height 24
click at [158, 81] on button "EDIT" at bounding box center [157, 81] width 8 height 6
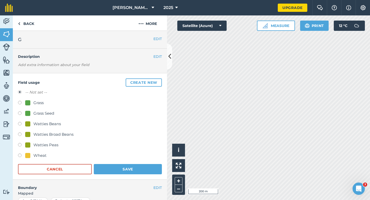
click at [158, 81] on button "Create new" at bounding box center [144, 82] width 36 height 8
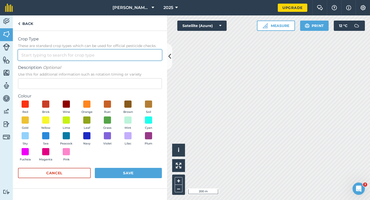
click at [147, 60] on input "Crop Type These are standard crop types which can be used for official pesticid…" at bounding box center [90, 55] width 144 height 11
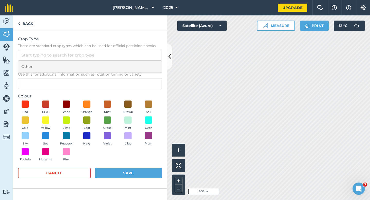
click at [147, 63] on li "Other" at bounding box center [89, 67] width 143 height 12
type input "Other"
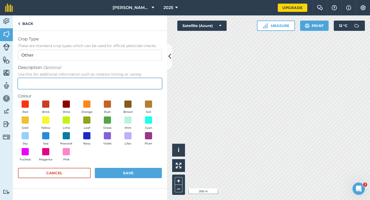
click at [147, 79] on input "Description Optional Use this for additional information such as rotation timin…" at bounding box center [90, 83] width 144 height 11
type input "Chard Seed"
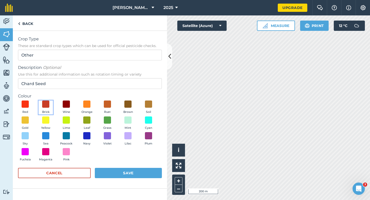
click at [50, 102] on button "Brick" at bounding box center [46, 107] width 14 height 14
click at [121, 167] on form "Crop Type These are standard crop types which can be used for official pesticid…" at bounding box center [90, 109] width 144 height 147
click at [121, 171] on button "Save" at bounding box center [128, 173] width 67 height 10
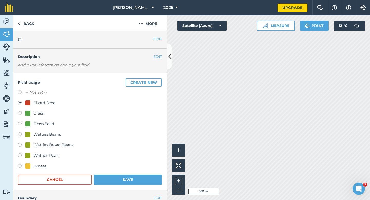
click at [121, 170] on form "-- Not set -- Chard Seed Grass Grass Seed Watties Beans Watties Broad Beans Wat…" at bounding box center [90, 137] width 144 height 96
click at [118, 176] on button "Save" at bounding box center [128, 179] width 68 height 10
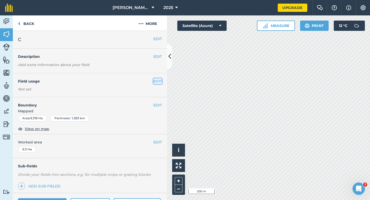
click at [156, 82] on button "EDIT" at bounding box center [157, 81] width 8 height 6
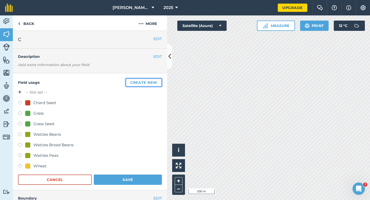
click at [156, 82] on button "Create new" at bounding box center [144, 82] width 36 height 8
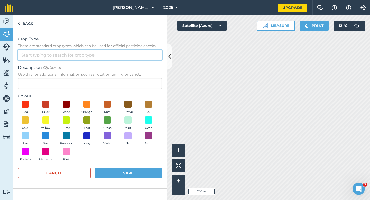
click at [131, 58] on input "Crop Type These are standard crop types which can be used for official pesticid…" at bounding box center [90, 55] width 144 height 11
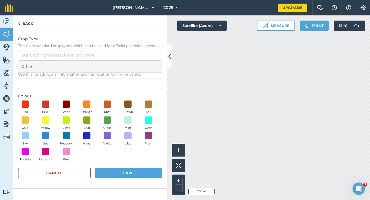
click at [131, 63] on li "Other" at bounding box center [89, 67] width 143 height 12
type input "Other"
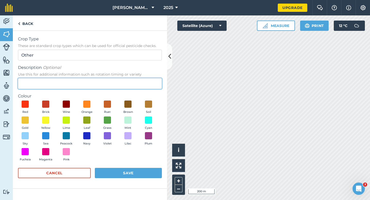
click at [131, 79] on input "Description Optional Use this for additional information such as rotation timin…" at bounding box center [90, 83] width 144 height 11
type input "Barley"
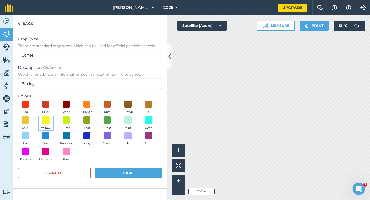
click at [45, 119] on span at bounding box center [46, 120] width 8 height 8
click at [147, 183] on div "Cancel Save" at bounding box center [90, 175] width 144 height 15
click at [147, 169] on button "Save" at bounding box center [128, 173] width 67 height 10
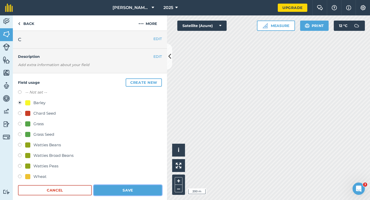
click at [132, 193] on button "Save" at bounding box center [128, 190] width 68 height 10
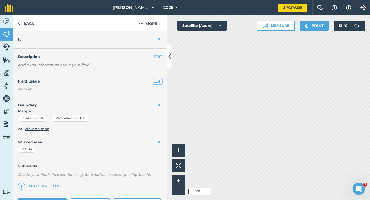
click at [159, 83] on button "EDIT" at bounding box center [157, 81] width 8 height 6
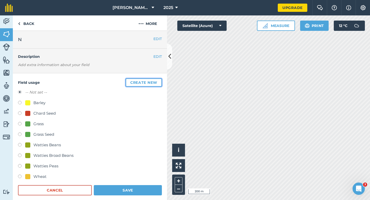
click at [159, 83] on button "Create new" at bounding box center [144, 82] width 36 height 8
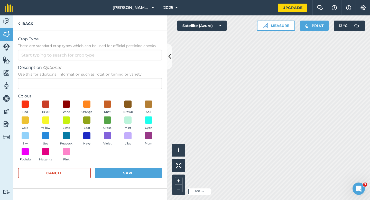
click at [149, 67] on span "Description Optional" at bounding box center [90, 67] width 144 height 6
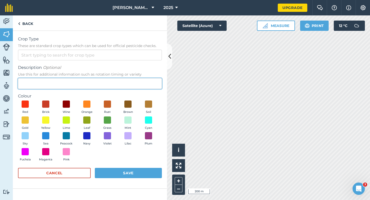
click at [149, 78] on input "Description Optional Use this for additional information such as rotation timin…" at bounding box center [90, 83] width 144 height 11
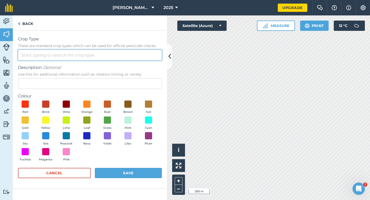
click at [149, 60] on div at bounding box center [90, 55] width 144 height 11
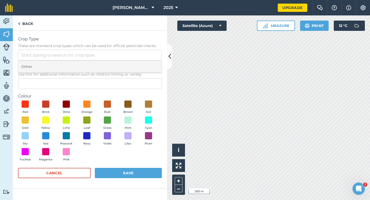
click at [149, 62] on li "Other" at bounding box center [89, 67] width 143 height 12
type input "Other"
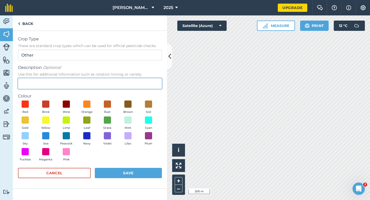
click at [148, 82] on input "Description Optional Use this for additional information such as rotation timin…" at bounding box center [90, 83] width 144 height 11
type input "Seed Peas"
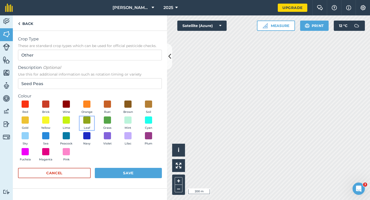
click at [91, 121] on button "Leaf" at bounding box center [87, 123] width 14 height 14
click at [125, 162] on div "Red Brick Wine Orange Rust Brown Soil Gold Yellow Lime Leaf Grass Mint Cyan Sky…" at bounding box center [90, 131] width 144 height 63
click at [125, 172] on button "Save" at bounding box center [128, 173] width 67 height 10
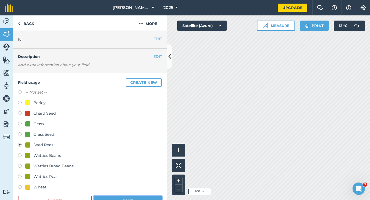
click at [104, 198] on button "Save" at bounding box center [128, 200] width 68 height 10
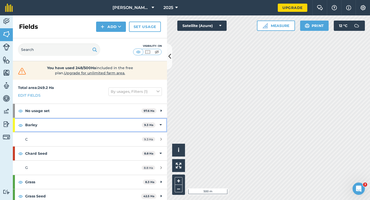
click at [159, 121] on div "Barley 9.3 Ha" at bounding box center [90, 125] width 154 height 14
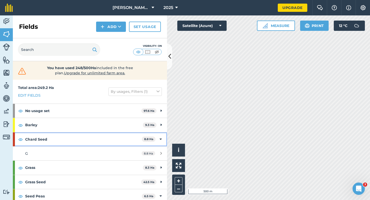
click at [165, 142] on div "Chard Seed 8.8 Ha" at bounding box center [90, 139] width 154 height 14
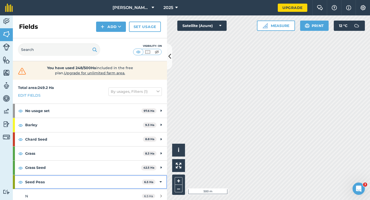
click at [159, 183] on div "Seed Peas 6.5 Ha" at bounding box center [90, 182] width 154 height 14
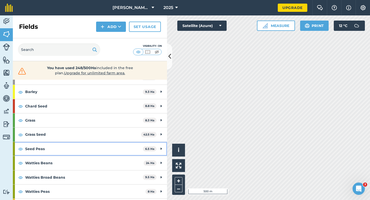
scroll to position [46, 0]
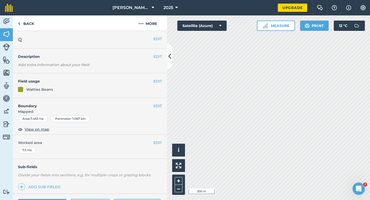
click at [158, 84] on div "EDIT Field usage Watties Beans" at bounding box center [90, 85] width 154 height 25
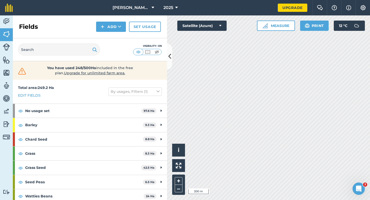
click at [164, 102] on div "Activity Fields Livestock Features Maps Team Vehicles Data Reporting Billing Tu…" at bounding box center [185, 107] width 370 height 184
click at [121, 26] on icon at bounding box center [119, 26] width 3 height 5
click at [121, 36] on link "Draw" at bounding box center [111, 38] width 28 height 11
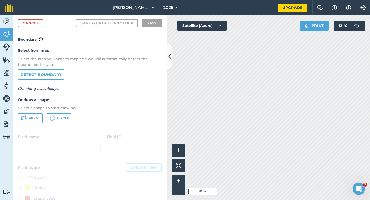
click at [36, 111] on div "Select from map Select the area you want to map and we will automatically detec…" at bounding box center [90, 85] width 154 height 86
click at [35, 114] on button "Area" at bounding box center [30, 118] width 25 height 10
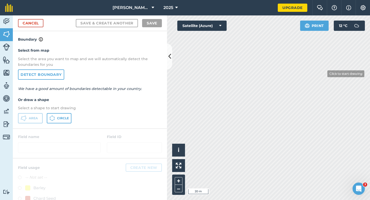
click at [249, 0] on html "[PERSON_NAME] & Sons Farming LTD 2025 Upgrade Farm Chat Help Info Settings Map …" at bounding box center [185, 100] width 370 height 200
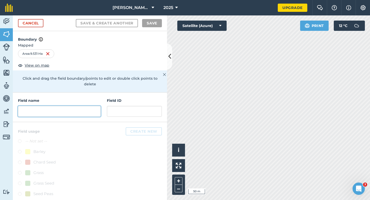
click at [89, 108] on input "text" at bounding box center [59, 111] width 83 height 11
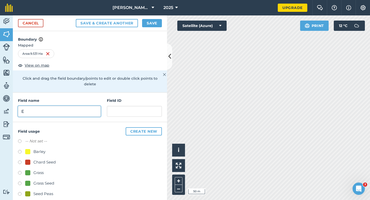
type input "E"
click at [144, 26] on button "Save" at bounding box center [152, 23] width 20 height 8
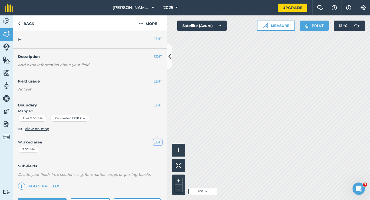
click at [156, 144] on button "EDIT" at bounding box center [157, 142] width 8 height 6
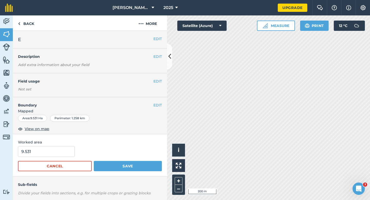
click at [44, 157] on form "9.531 Cancel Save" at bounding box center [90, 158] width 144 height 25
click at [45, 155] on input "9.531" at bounding box center [46, 151] width 57 height 11
type input "9.5"
click at [94, 161] on button "Save" at bounding box center [128, 166] width 68 height 10
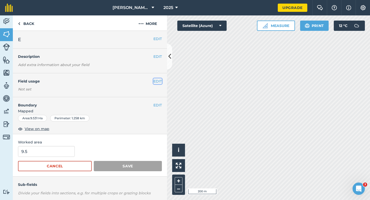
click at [158, 82] on button "EDIT" at bounding box center [157, 81] width 8 height 6
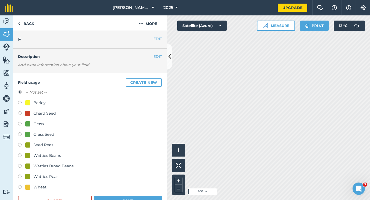
click at [53, 174] on div "Watties Peas" at bounding box center [45, 176] width 25 height 6
radio input "true"
radio input "false"
click at [125, 200] on button "Save" at bounding box center [128, 200] width 68 height 10
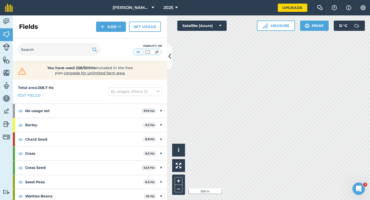
scroll to position [46, 0]
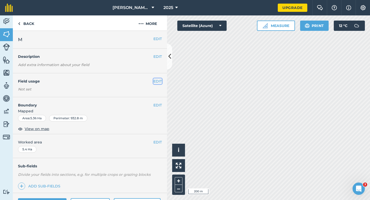
click at [159, 81] on button "EDIT" at bounding box center [157, 81] width 8 height 6
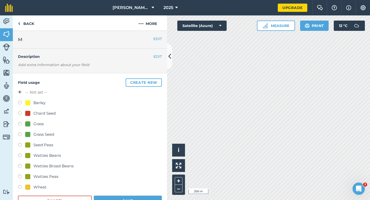
click at [37, 175] on div "Watties Peas" at bounding box center [45, 176] width 25 height 6
radio input "true"
radio input "false"
click at [149, 200] on button "Save" at bounding box center [128, 200] width 68 height 10
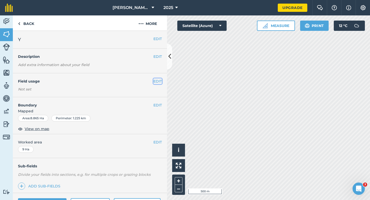
click at [157, 80] on button "EDIT" at bounding box center [157, 81] width 8 height 6
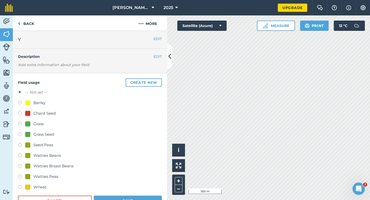
click at [44, 173] on div "Watties Peas" at bounding box center [45, 176] width 25 height 6
radio input "true"
radio input "false"
click at [134, 200] on button "Save" at bounding box center [128, 200] width 68 height 10
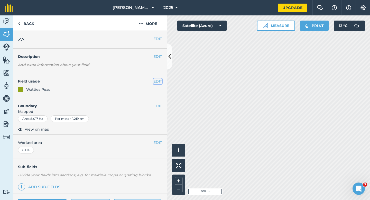
click at [158, 81] on button "EDIT" at bounding box center [157, 81] width 8 height 6
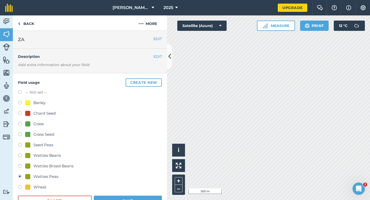
click at [35, 101] on div "Barley" at bounding box center [39, 103] width 12 height 6
radio input "true"
radio input "false"
click at [128, 200] on button "Save" at bounding box center [128, 200] width 68 height 10
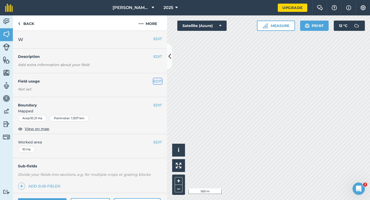
click at [156, 79] on button "EDIT" at bounding box center [157, 81] width 8 height 6
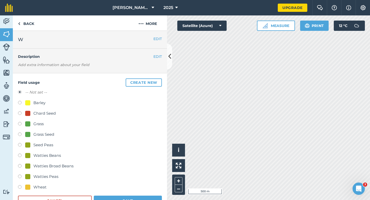
click at [156, 79] on button "Create new" at bounding box center [144, 82] width 36 height 8
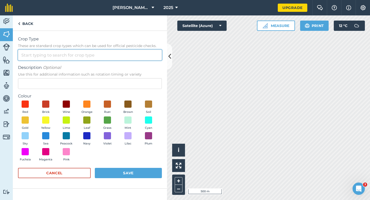
click at [140, 53] on input "Crop Type These are standard crop types which can be used for official pesticid…" at bounding box center [90, 55] width 144 height 11
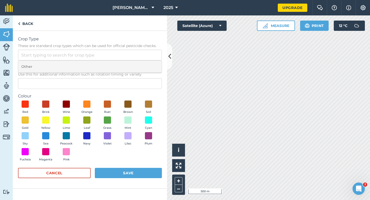
click at [140, 63] on li "Other" at bounding box center [89, 67] width 143 height 12
type input "Other"
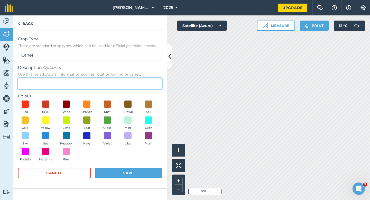
click at [139, 83] on input "Description Optional Use this for additional information such as rotation timin…" at bounding box center [90, 83] width 144 height 11
type input "Clover Seed"
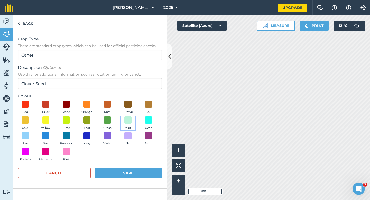
click at [134, 123] on button "Mint" at bounding box center [128, 123] width 14 height 14
click at [134, 170] on button "Save" at bounding box center [128, 173] width 67 height 10
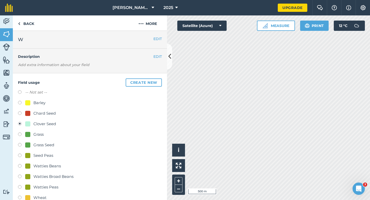
scroll to position [39, 0]
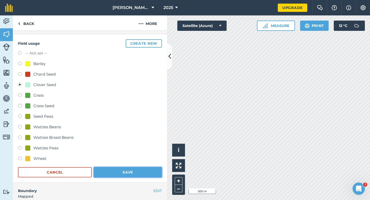
click at [138, 172] on button "Save" at bounding box center [128, 172] width 68 height 10
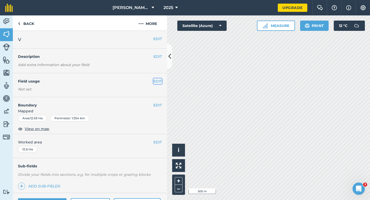
click at [154, 82] on button "EDIT" at bounding box center [157, 81] width 8 height 6
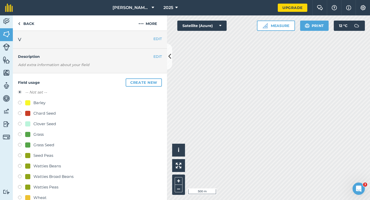
click at [28, 102] on div at bounding box center [27, 102] width 5 height 5
radio input "true"
radio input "false"
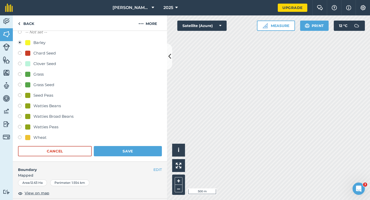
click at [117, 146] on form "-- Not set -- Barley Chard Seed Clover Seed Grass Grass Seed Seed Peas Watties …" at bounding box center [90, 92] width 144 height 127
click at [117, 151] on button "Save" at bounding box center [128, 151] width 68 height 10
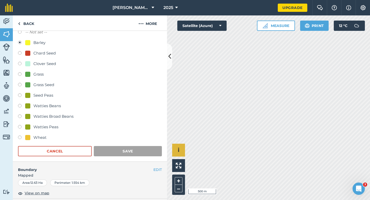
scroll to position [42, 0]
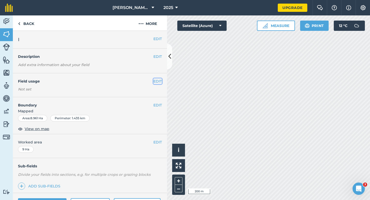
click at [158, 82] on button "EDIT" at bounding box center [157, 81] width 8 height 6
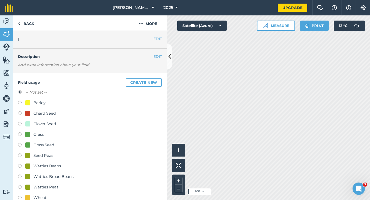
click at [40, 101] on div "Barley" at bounding box center [39, 103] width 12 height 6
radio input "true"
radio input "false"
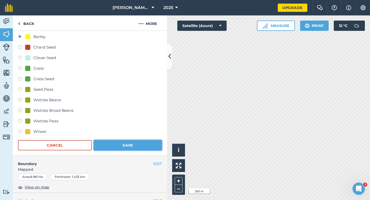
click at [123, 147] on button "Save" at bounding box center [128, 145] width 68 height 10
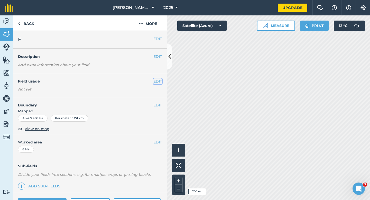
click at [161, 82] on button "EDIT" at bounding box center [157, 81] width 8 height 6
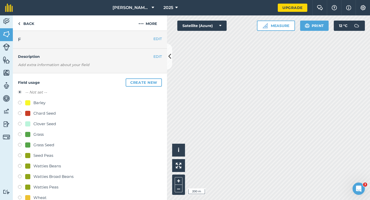
click at [34, 195] on div "Wheat" at bounding box center [39, 197] width 13 height 6
radio input "true"
radio input "false"
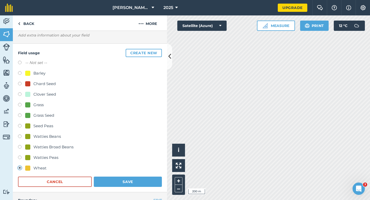
scroll to position [55, 0]
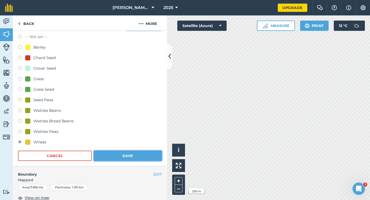
click at [121, 158] on button "Save" at bounding box center [128, 156] width 68 height 10
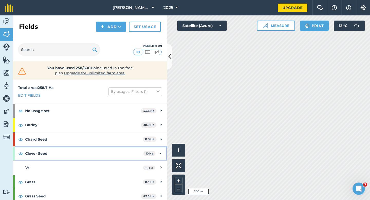
click at [162, 152] on icon at bounding box center [160, 154] width 2 height 6
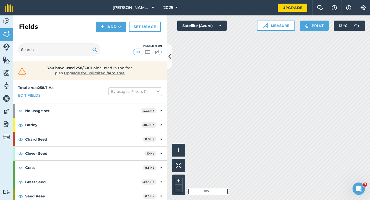
click at [159, 100] on div "Activity Fields Livestock Features Maps Team Vehicles Data Reporting Billing Tu…" at bounding box center [185, 107] width 370 height 184
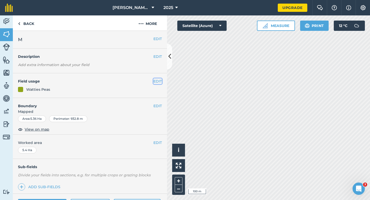
click at [154, 81] on button "EDIT" at bounding box center [157, 81] width 8 height 6
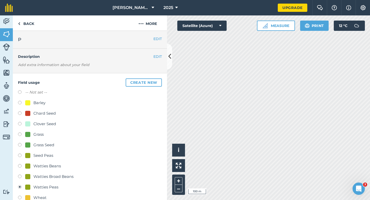
scroll to position [8, 0]
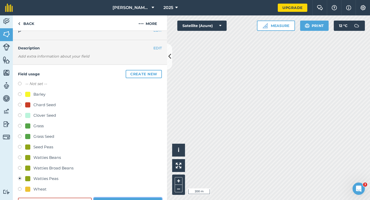
click at [120, 200] on button "Save" at bounding box center [128, 203] width 68 height 10
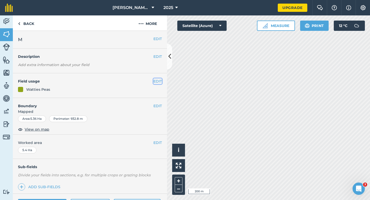
click at [156, 80] on button "EDIT" at bounding box center [157, 81] width 8 height 6
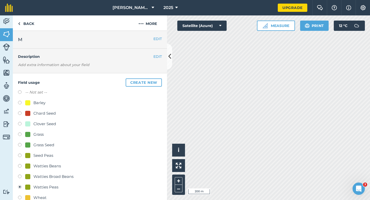
click at [29, 90] on label "-- Not set --" at bounding box center [36, 92] width 22 height 6
radio input "true"
radio input "false"
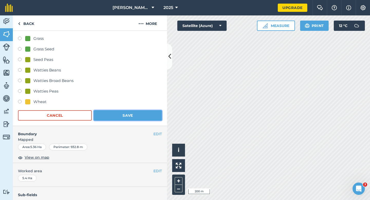
click at [123, 120] on button "Save" at bounding box center [128, 115] width 68 height 10
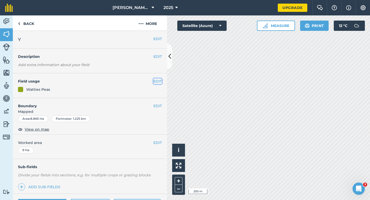
click at [155, 81] on button "EDIT" at bounding box center [157, 81] width 8 height 6
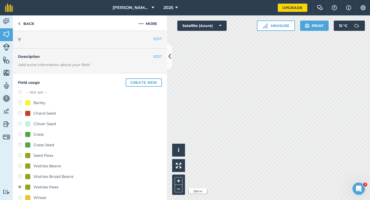
click at [42, 143] on div "Grass Seed" at bounding box center [43, 145] width 21 height 6
radio input "true"
radio input "false"
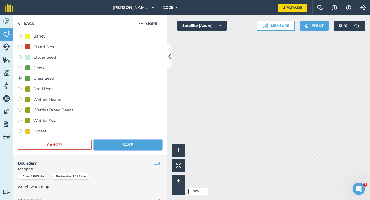
click at [112, 144] on button "Save" at bounding box center [128, 144] width 68 height 10
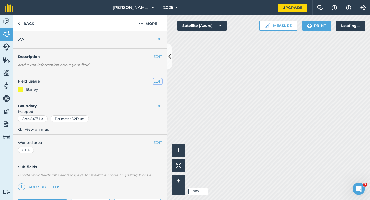
click at [158, 81] on button "EDIT" at bounding box center [157, 81] width 8 height 6
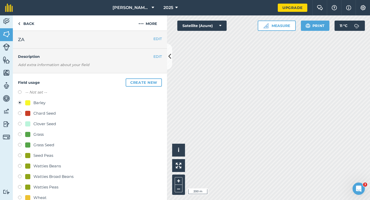
click at [50, 183] on div "-- Not set -- Barley Chard Seed Clover Seed Grass Grass Seed Seed Peas Watties …" at bounding box center [90, 145] width 144 height 113
click at [50, 184] on div "Watties Peas" at bounding box center [45, 187] width 25 height 6
radio input "true"
radio input "false"
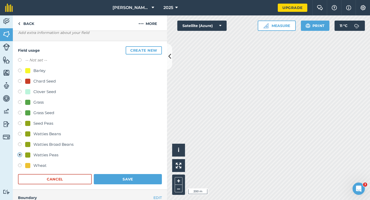
scroll to position [39, 0]
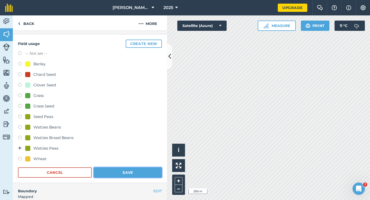
click at [142, 170] on button "Save" at bounding box center [128, 172] width 68 height 10
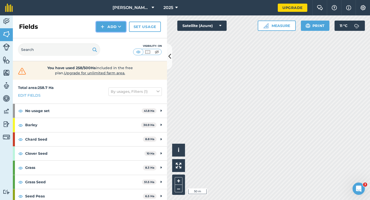
click at [103, 25] on img at bounding box center [103, 27] width 4 height 6
click at [107, 46] on link "Import" at bounding box center [111, 49] width 28 height 11
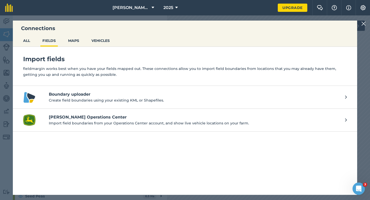
click at [359, 17] on div "Connections ALL FIELDS MAPS VEHICLES Import fields fieldmargin works best when …" at bounding box center [185, 107] width 370 height 184
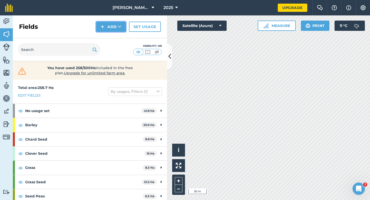
click at [106, 31] on button "Add" at bounding box center [111, 27] width 30 height 10
click at [108, 39] on link "Draw" at bounding box center [111, 38] width 28 height 11
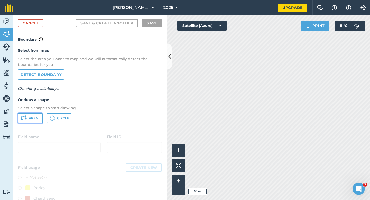
click at [31, 120] on span "Area" at bounding box center [33, 118] width 9 height 4
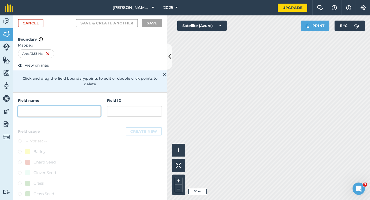
click at [77, 107] on input "text" at bounding box center [59, 111] width 83 height 11
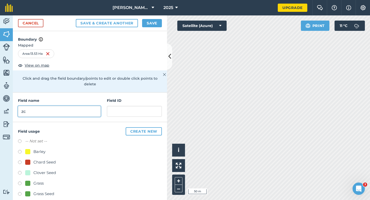
click at [76, 106] on input "zc" at bounding box center [59, 111] width 83 height 11
type input "ZC"
click at [151, 24] on button "Save" at bounding box center [152, 23] width 20 height 8
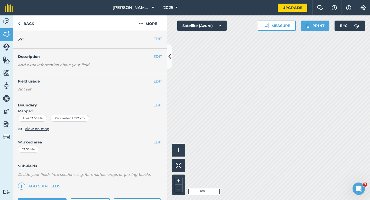
click at [162, 145] on div "EDIT Worked area 13.53 Ha" at bounding box center [90, 146] width 154 height 24
click at [160, 145] on div "EDIT Worked area 13.53 Ha" at bounding box center [90, 146] width 154 height 24
click at [159, 144] on button "EDIT" at bounding box center [157, 142] width 8 height 6
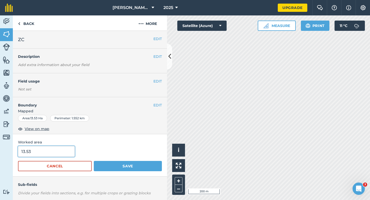
click at [57, 153] on input "13.53" at bounding box center [46, 151] width 57 height 11
type input "13.5"
click at [94, 161] on button "Save" at bounding box center [128, 166] width 68 height 10
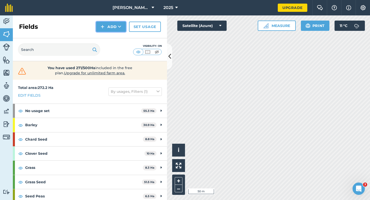
click at [110, 31] on button "Add" at bounding box center [111, 27] width 30 height 10
click at [110, 35] on link "Draw" at bounding box center [111, 38] width 28 height 11
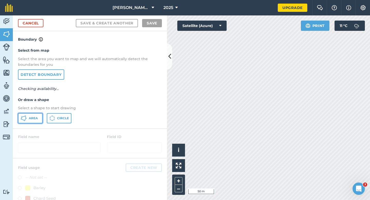
click at [30, 117] on span "Area" at bounding box center [33, 118] width 9 height 4
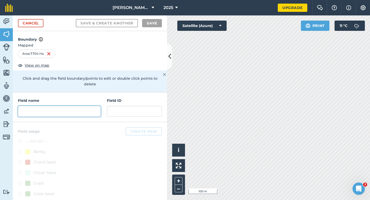
click at [83, 106] on input "text" at bounding box center [59, 111] width 83 height 11
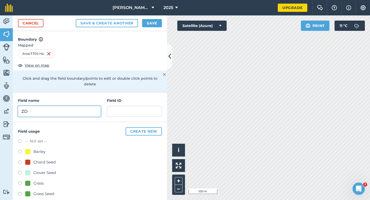
type input "ZD"
click at [153, 19] on button "Save" at bounding box center [152, 23] width 20 height 8
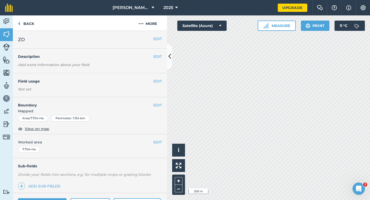
click at [152, 145] on span "Worked area" at bounding box center [90, 142] width 144 height 6
click at [157, 145] on button "EDIT" at bounding box center [157, 142] width 8 height 6
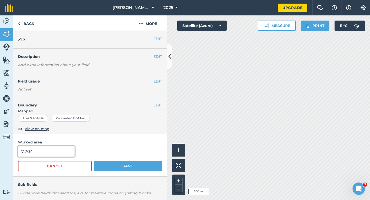
click at [54, 151] on input "7.704" at bounding box center [46, 151] width 57 height 11
type input "7.7"
click at [94, 161] on button "Save" at bounding box center [128, 166] width 68 height 10
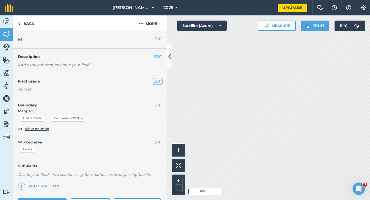
click at [156, 80] on button "EDIT" at bounding box center [157, 81] width 8 height 6
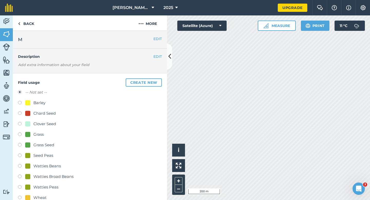
click at [35, 121] on div "Clover Seed" at bounding box center [44, 124] width 23 height 6
radio input "true"
radio input "false"
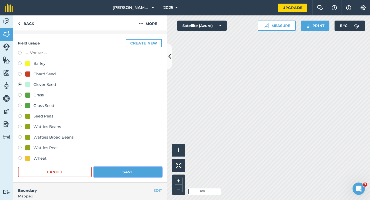
click at [125, 176] on button "Save" at bounding box center [128, 172] width 68 height 10
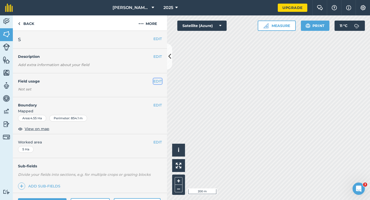
click at [160, 83] on button "EDIT" at bounding box center [157, 81] width 8 height 6
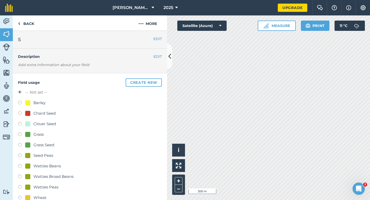
click at [35, 130] on div "-- Not set -- Barley Chard Seed Clover Seed Grass Grass Seed Seed Peas Watties …" at bounding box center [90, 145] width 144 height 113
click at [39, 124] on div "Clover Seed" at bounding box center [44, 124] width 23 height 6
radio input "true"
radio input "false"
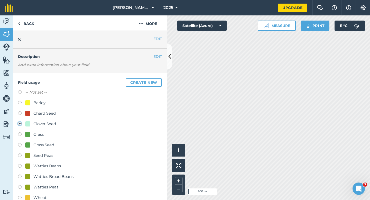
scroll to position [93, 0]
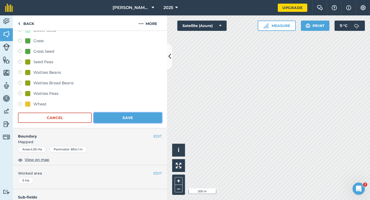
click at [117, 121] on button "Save" at bounding box center [128, 117] width 68 height 10
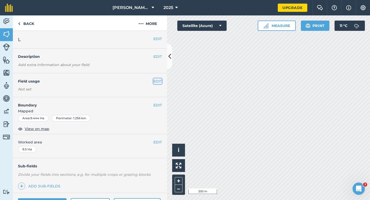
click at [157, 81] on button "EDIT" at bounding box center [157, 81] width 8 height 6
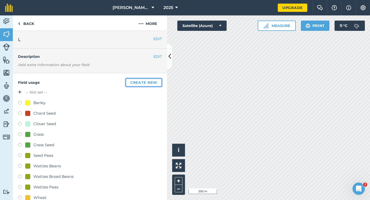
click at [157, 81] on button "Create new" at bounding box center [144, 82] width 36 height 8
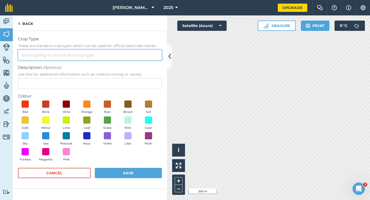
click at [128, 52] on input "Crop Type These are standard crop types which can be used for official pesticid…" at bounding box center [90, 55] width 144 height 11
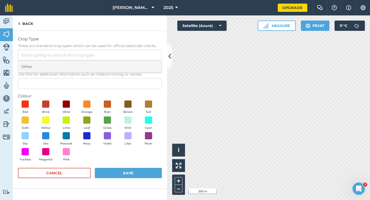
click at [128, 69] on li "Other" at bounding box center [89, 67] width 143 height 12
type input "Other"
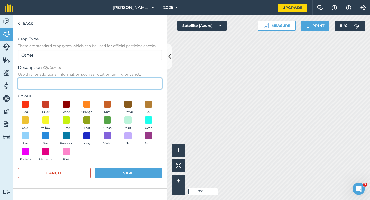
click at [128, 81] on input "Description Optional Use this for additional information such as rotation timin…" at bounding box center [90, 83] width 144 height 11
type input "Radish Seed"
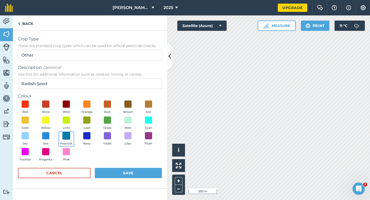
click at [69, 135] on span at bounding box center [66, 136] width 8 height 8
click at [126, 168] on div "Cancel Save" at bounding box center [90, 175] width 144 height 15
click at [133, 176] on button "Save" at bounding box center [128, 173] width 67 height 10
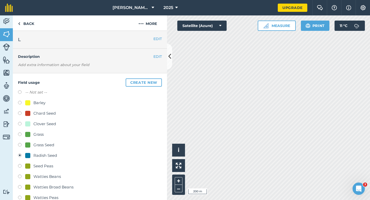
scroll to position [41, 0]
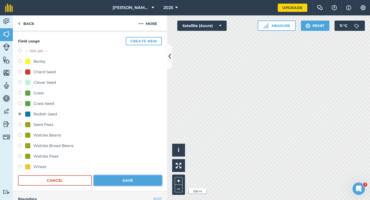
click at [124, 175] on button "Save" at bounding box center [128, 180] width 68 height 10
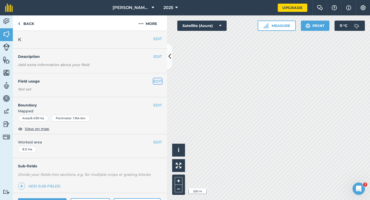
click at [155, 82] on button "EDIT" at bounding box center [157, 81] width 8 height 6
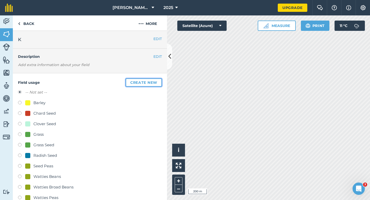
click at [155, 82] on button "Create new" at bounding box center [144, 82] width 36 height 8
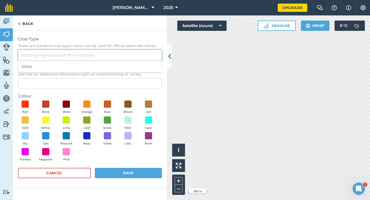
click at [148, 58] on input "Crop Type These are standard crop types which can be used for official pesticid…" at bounding box center [90, 55] width 144 height 11
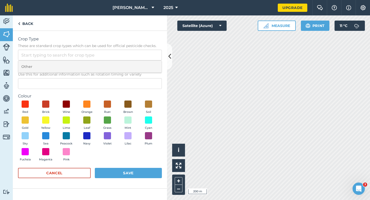
click at [148, 63] on li "Other" at bounding box center [89, 67] width 143 height 12
type input "Other"
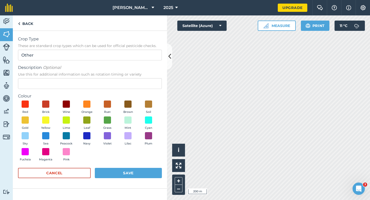
click at [147, 76] on span "Use this for additional information such as rotation timing or variety" at bounding box center [90, 74] width 144 height 5
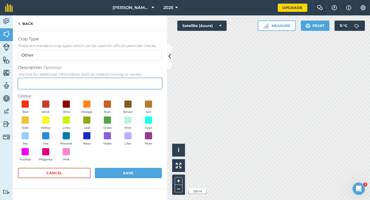
click at [147, 78] on input "Description Optional Use this for additional information such as rotation timin…" at bounding box center [90, 83] width 144 height 11
click at [147, 87] on input "Description Optional Use this for additional information such as rotation timin…" at bounding box center [90, 83] width 144 height 11
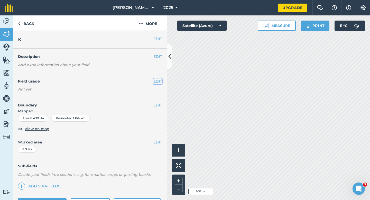
click at [159, 79] on button "EDIT" at bounding box center [157, 81] width 8 height 6
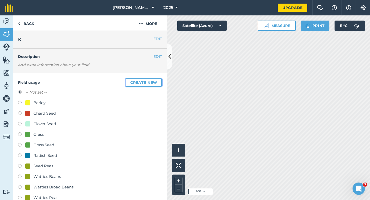
click at [159, 79] on button "Create new" at bounding box center [144, 82] width 36 height 8
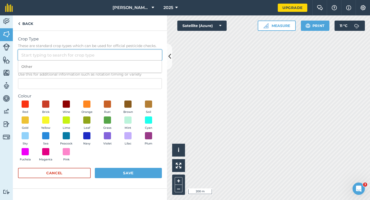
click at [137, 56] on input "Crop Type These are standard crop types which can be used for official pesticid…" at bounding box center [90, 55] width 144 height 11
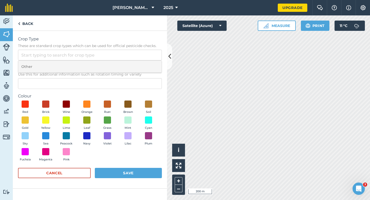
click at [137, 66] on li "Other" at bounding box center [89, 67] width 143 height 12
type input "Other"
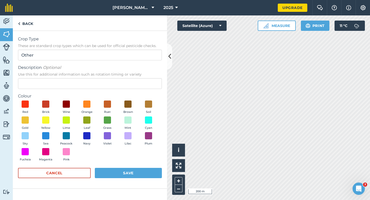
click at [137, 93] on label "Colour" at bounding box center [90, 96] width 144 height 6
click at [137, 91] on form "Crop Type These are standard crop types which can be used for official pesticid…" at bounding box center [90, 109] width 144 height 147
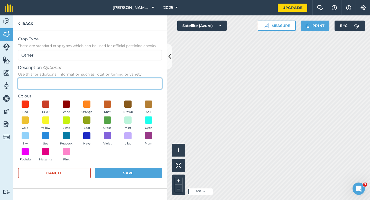
click at [137, 84] on input "Description Optional Use this for additional information such as rotation timin…" at bounding box center [90, 83] width 144 height 11
type input "Broad Bean Seed"
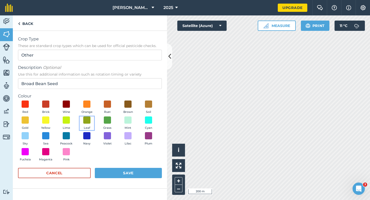
click at [85, 124] on button "Leaf" at bounding box center [87, 123] width 14 height 14
click at [132, 170] on button "Save" at bounding box center [128, 173] width 67 height 10
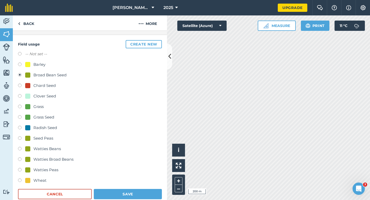
scroll to position [59, 0]
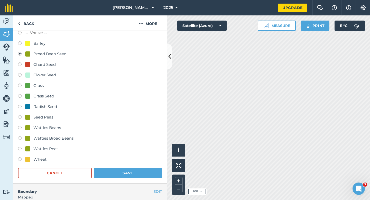
click at [138, 180] on div "Field usage Create new -- Not set -- Barley Broad Bean Seed Chard Seed Clover S…" at bounding box center [90, 99] width 154 height 170
click at [139, 174] on button "Save" at bounding box center [128, 173] width 68 height 10
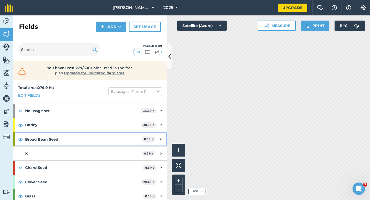
click at [147, 142] on span "8.5 Ha" at bounding box center [149, 138] width 14 height 5
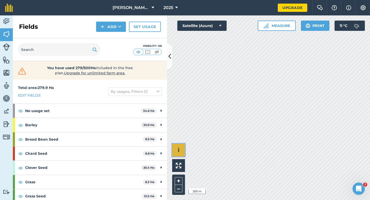
click at [179, 146] on button "i" at bounding box center [178, 150] width 13 height 13
click at [177, 147] on button "›" at bounding box center [178, 150] width 13 height 13
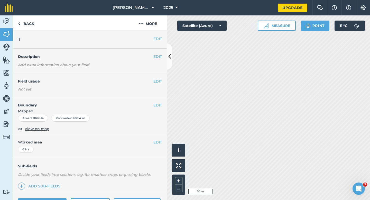
click at [151, 101] on h4 "Boundary" at bounding box center [83, 102] width 140 height 11
click at [152, 101] on h4 "Boundary" at bounding box center [83, 102] width 140 height 11
click at [153, 106] on button "EDIT" at bounding box center [157, 105] width 8 height 6
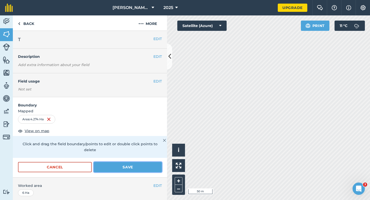
click at [152, 162] on button "Save" at bounding box center [128, 167] width 68 height 10
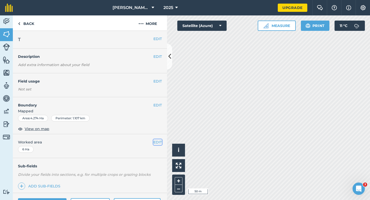
click at [158, 142] on button "EDIT" at bounding box center [157, 142] width 8 height 6
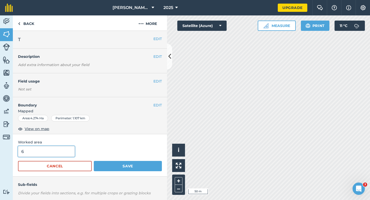
click at [67, 151] on input "6" at bounding box center [46, 151] width 57 height 11
type input "4.4"
click at [94, 161] on button "Save" at bounding box center [128, 166] width 68 height 10
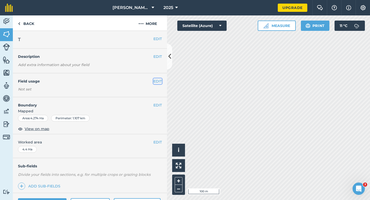
click at [155, 84] on button "EDIT" at bounding box center [157, 81] width 8 height 6
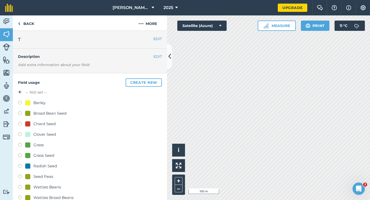
click at [34, 167] on div "Radish Seed" at bounding box center [45, 166] width 24 height 6
radio input "true"
radio input "false"
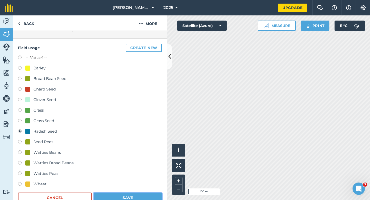
click at [127, 195] on button "Save" at bounding box center [128, 197] width 68 height 10
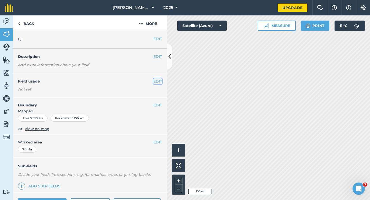
click at [155, 81] on button "EDIT" at bounding box center [157, 81] width 8 height 6
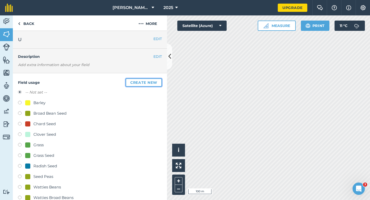
click at [155, 81] on button "Create new" at bounding box center [144, 82] width 36 height 8
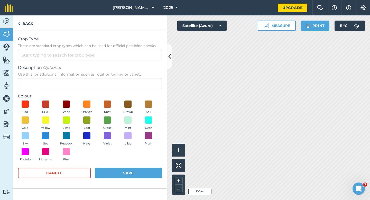
click at [133, 45] on span "These are standard crop types which can be used for official pesticide checks." at bounding box center [90, 45] width 144 height 5
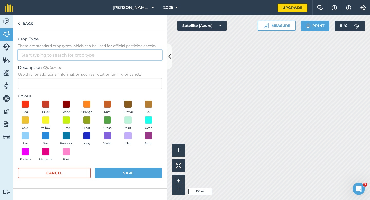
click at [133, 50] on input "Crop Type These are standard crop types which can be used for official pesticid…" at bounding box center [90, 55] width 144 height 11
click at [133, 54] on input "Crop Type These are standard crop types which can be used for official pesticid…" at bounding box center [90, 55] width 144 height 11
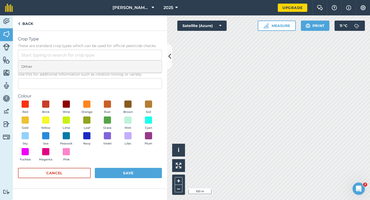
click at [133, 64] on li "Other" at bounding box center [89, 67] width 143 height 12
type input "Other"
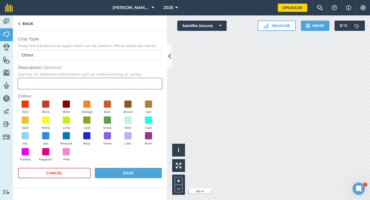
click at [133, 78] on input "Description Optional Use this for additional information such as rotation timin…" at bounding box center [90, 83] width 144 height 11
type input "Kale Seed"
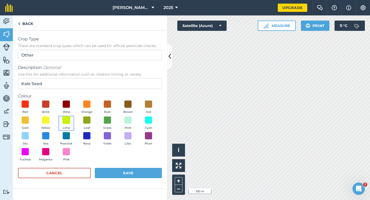
click at [66, 123] on span at bounding box center [66, 120] width 8 height 8
click at [110, 168] on button "Save" at bounding box center [128, 173] width 67 height 10
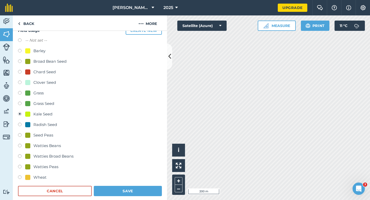
scroll to position [64, 0]
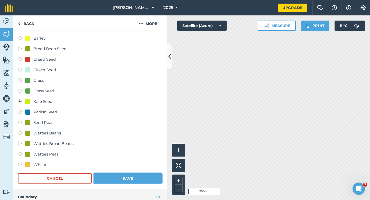
click at [138, 176] on button "Save" at bounding box center [128, 178] width 68 height 10
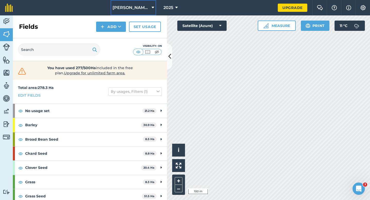
click at [147, 4] on button "[PERSON_NAME] & Sons Farming LTD" at bounding box center [133, 7] width 46 height 15
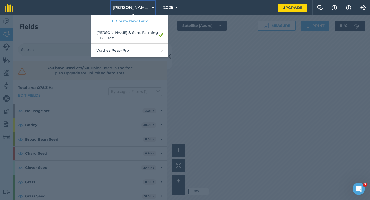
click at [142, 13] on button "[PERSON_NAME] & Sons Farming LTD" at bounding box center [133, 7] width 46 height 15
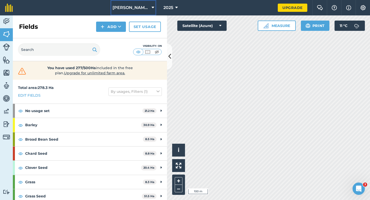
click at [142, 10] on span "[PERSON_NAME] & Sons Farming LTD" at bounding box center [130, 8] width 37 height 6
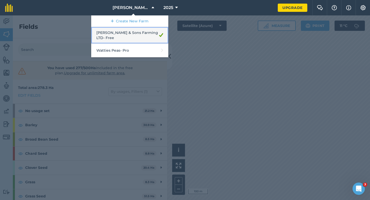
click at [142, 30] on link "[PERSON_NAME] & Sons Farming LTD - Free" at bounding box center [129, 35] width 77 height 17
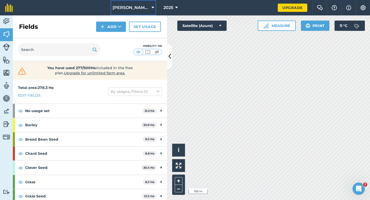
click at [144, 7] on span "[PERSON_NAME] & Sons Farming LTD" at bounding box center [130, 8] width 37 height 6
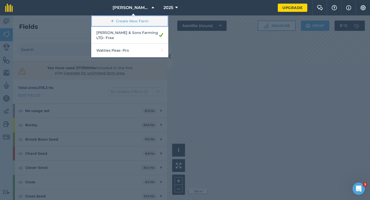
click at [144, 22] on link "Create New Farm" at bounding box center [129, 21] width 77 height 12
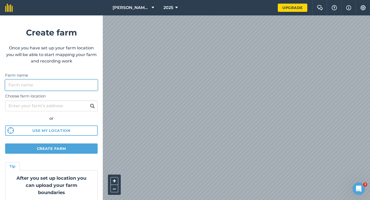
click at [92, 86] on input "Farm name" at bounding box center [51, 85] width 92 height 11
type input "[PERSON_NAME] & Sons"
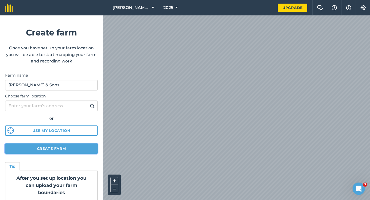
click at [74, 149] on button "Create farm" at bounding box center [51, 148] width 92 height 10
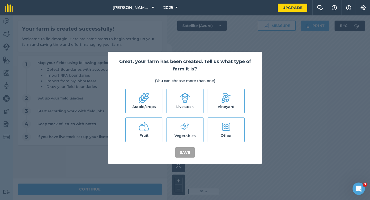
click at [149, 106] on label "Arable/crops" at bounding box center [144, 101] width 36 height 24
checkbox input "true"
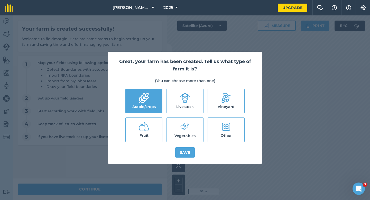
click at [177, 106] on label "Livestock" at bounding box center [185, 101] width 36 height 24
checkbox input "true"
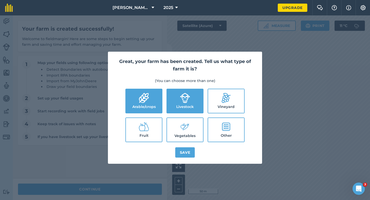
click at [177, 118] on label "Vegetables" at bounding box center [185, 130] width 36 height 24
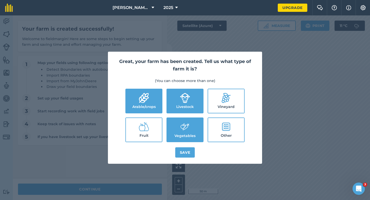
click at [180, 135] on label "Vegetables" at bounding box center [185, 130] width 36 height 24
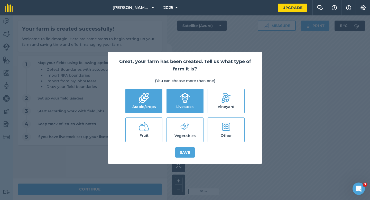
click at [181, 136] on label "Vegetables" at bounding box center [185, 130] width 36 height 24
checkbox input "true"
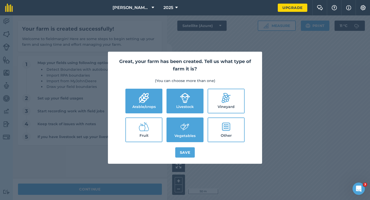
click at [183, 145] on div "Great, your farm has been created. Tell us what type of farm it is? (You can ch…" at bounding box center [185, 108] width 154 height 112
click at [184, 150] on button "Save" at bounding box center [185, 152] width 20 height 10
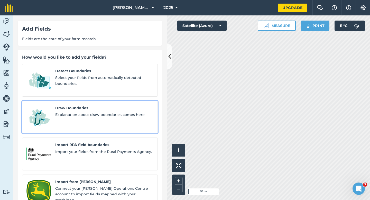
click at [64, 112] on span "Explanation about draw boundaries comes here" at bounding box center [104, 115] width 98 height 6
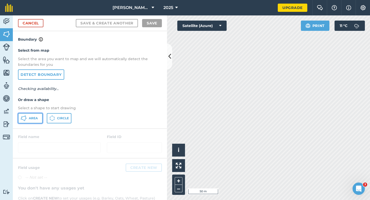
click at [40, 115] on button "Area" at bounding box center [30, 118] width 25 height 10
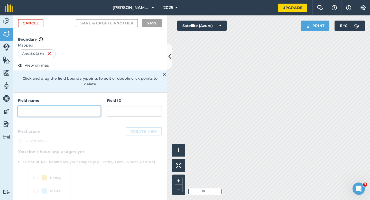
click at [98, 106] on input "text" at bounding box center [59, 111] width 83 height 11
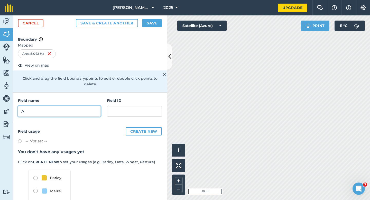
type input "A"
click at [157, 26] on button "Save" at bounding box center [152, 23] width 20 height 8
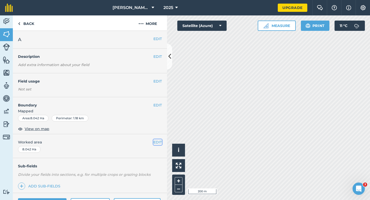
click at [159, 142] on button "EDIT" at bounding box center [157, 142] width 8 height 6
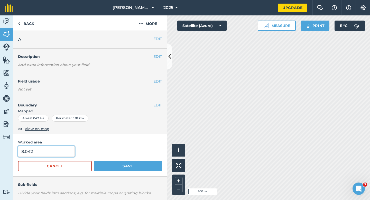
click at [42, 155] on input "8.042" at bounding box center [46, 151] width 57 height 11
type input "8"
click at [94, 161] on button "Save" at bounding box center [128, 166] width 68 height 10
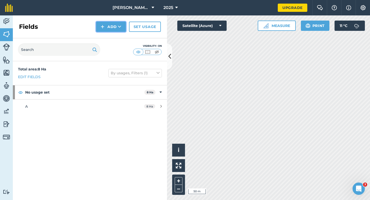
click at [107, 28] on button "Add" at bounding box center [111, 27] width 30 height 10
click at [107, 37] on link "Draw" at bounding box center [111, 38] width 28 height 11
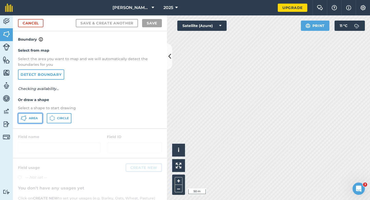
click at [32, 122] on button "Area" at bounding box center [30, 118] width 25 height 10
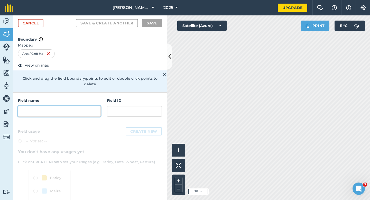
click at [59, 107] on input "text" at bounding box center [59, 111] width 83 height 11
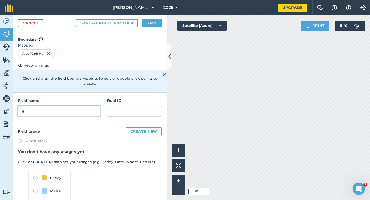
type input "B"
click at [152, 28] on div "Cancel Save & Create Another Save" at bounding box center [90, 23] width 154 height 16
click at [153, 16] on div "Cancel Save & Create Another Save" at bounding box center [90, 23] width 154 height 16
click at [155, 21] on button "Save" at bounding box center [152, 23] width 20 height 8
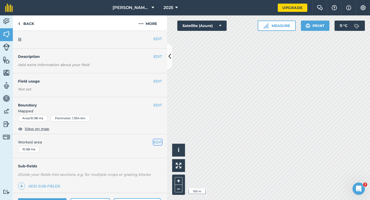
click at [158, 142] on button "EDIT" at bounding box center [157, 142] width 8 height 6
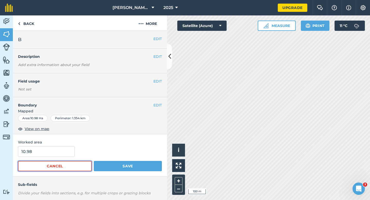
click at [60, 163] on button "Cancel" at bounding box center [55, 166] width 74 height 10
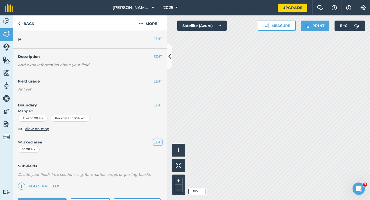
click at [159, 142] on button "EDIT" at bounding box center [157, 142] width 8 height 6
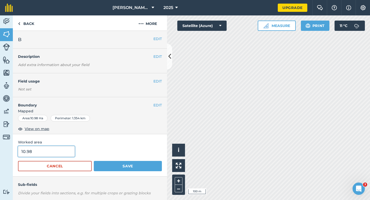
click at [65, 149] on input "10.98" at bounding box center [46, 151] width 57 height 11
type input "11"
click at [94, 161] on button "Save" at bounding box center [128, 166] width 68 height 10
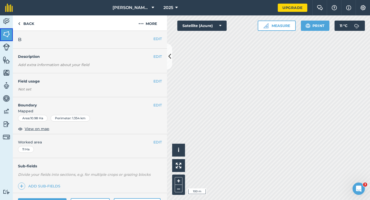
click at [10, 35] on link "Fields" at bounding box center [6, 34] width 13 height 13
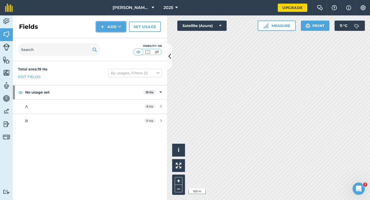
click at [108, 25] on button "Add" at bounding box center [111, 27] width 30 height 10
click at [122, 42] on link "Draw" at bounding box center [111, 38] width 28 height 11
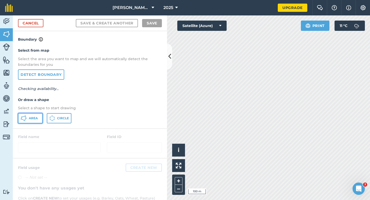
click at [40, 121] on button "Area" at bounding box center [30, 118] width 25 height 10
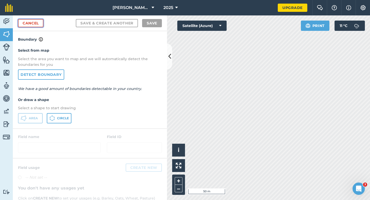
click at [37, 24] on link "Cancel" at bounding box center [30, 23] width 25 height 8
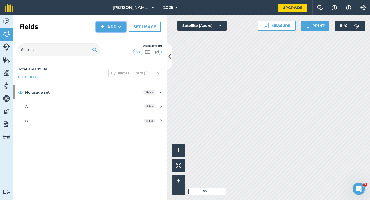
click at [107, 27] on button "Add" at bounding box center [111, 27] width 30 height 10
click at [109, 36] on link "Draw" at bounding box center [111, 38] width 28 height 11
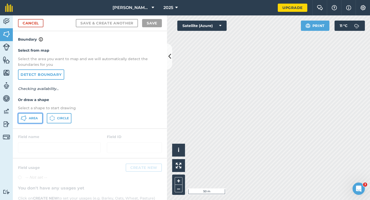
click at [25, 122] on button "Area" at bounding box center [30, 118] width 25 height 10
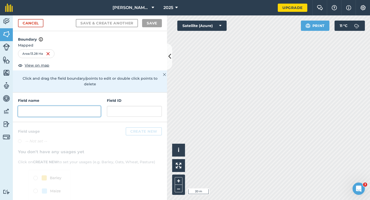
click at [84, 106] on input "text" at bounding box center [59, 111] width 83 height 11
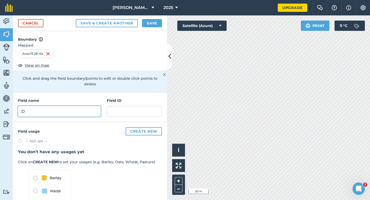
type input "D"
click at [148, 24] on button "Save" at bounding box center [152, 23] width 20 height 8
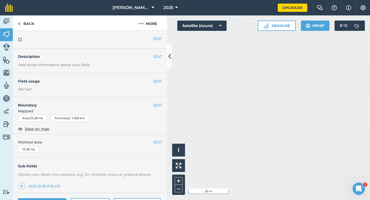
click at [156, 138] on div "EDIT Worked area 13.28 Ha" at bounding box center [90, 146] width 154 height 24
click at [156, 141] on button "EDIT" at bounding box center [157, 142] width 8 height 6
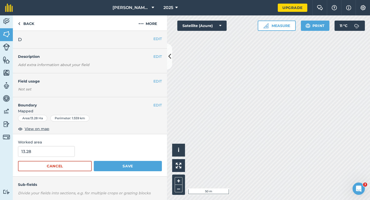
click at [43, 158] on form "13.28 Cancel Save" at bounding box center [90, 158] width 144 height 25
click at [44, 152] on input "13.28" at bounding box center [46, 151] width 57 height 11
type input "13.3"
click at [94, 161] on button "Save" at bounding box center [128, 166] width 68 height 10
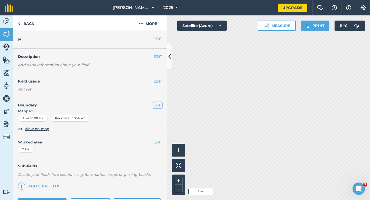
click at [156, 106] on button "EDIT" at bounding box center [157, 105] width 8 height 6
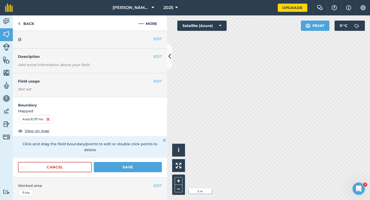
click at [155, 171] on div "Cancel Save" at bounding box center [90, 169] width 154 height 15
click at [155, 168] on div "Cancel Save" at bounding box center [90, 169] width 154 height 15
click at [150, 162] on button "Save" at bounding box center [128, 167] width 68 height 10
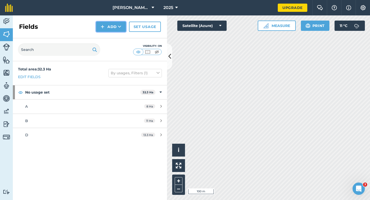
click at [112, 26] on button "Add" at bounding box center [111, 27] width 30 height 10
click at [112, 37] on link "Draw" at bounding box center [111, 38] width 28 height 11
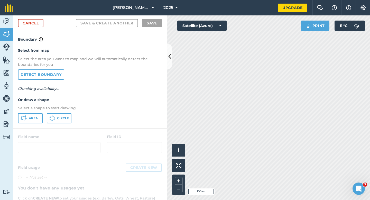
click at [29, 126] on div "Select from map Select the area you want to map and we will automatically detec…" at bounding box center [90, 85] width 154 height 86
click at [29, 123] on button "Area" at bounding box center [30, 118] width 25 height 10
click at [30, 121] on button "Area" at bounding box center [30, 118] width 25 height 10
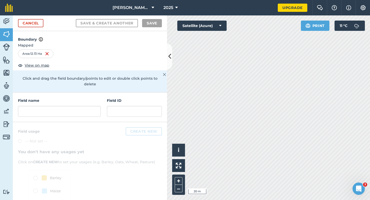
click at [84, 99] on div "Field name" at bounding box center [59, 107] width 83 height 19
click at [84, 106] on input "text" at bounding box center [59, 111] width 83 height 11
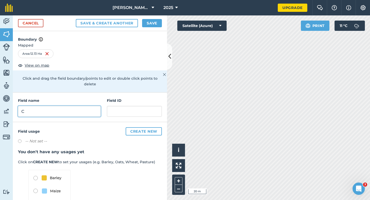
type input "C"
click at [154, 24] on button "Save" at bounding box center [152, 23] width 20 height 8
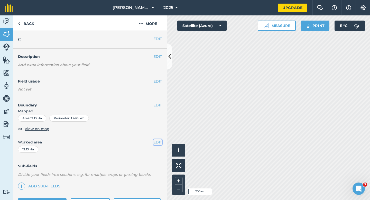
click at [155, 144] on button "EDIT" at bounding box center [157, 142] width 8 height 6
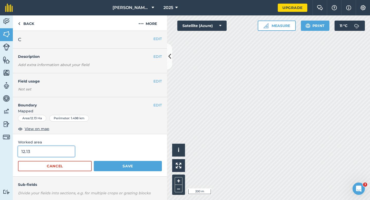
click at [55, 156] on input "12.13" at bounding box center [46, 151] width 57 height 11
type input "12.2"
click at [94, 161] on button "Save" at bounding box center [128, 166] width 68 height 10
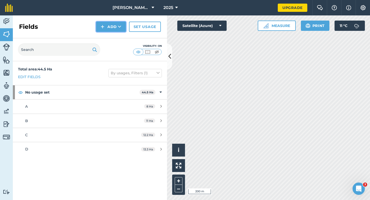
click at [117, 26] on button "Add" at bounding box center [111, 27] width 30 height 10
click at [117, 42] on link "Draw" at bounding box center [111, 38] width 28 height 11
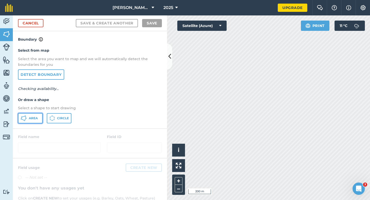
click at [27, 120] on button "Area" at bounding box center [30, 118] width 25 height 10
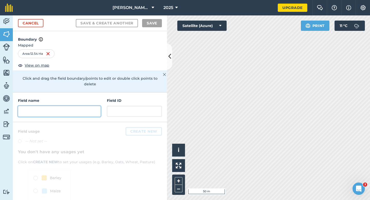
click at [79, 106] on input "text" at bounding box center [59, 111] width 83 height 11
click at [63, 100] on div "Field name" at bounding box center [59, 107] width 83 height 19
click at [61, 107] on input "text" at bounding box center [59, 111] width 83 height 11
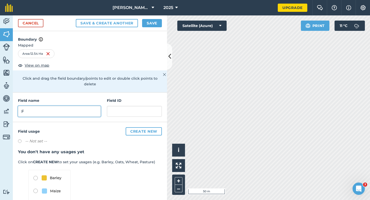
type input "F"
click at [153, 25] on button "Save" at bounding box center [152, 23] width 20 height 8
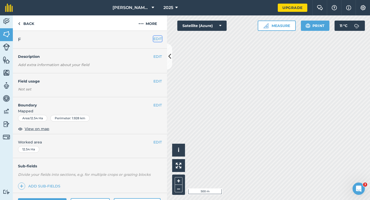
click at [159, 36] on button "EDIT" at bounding box center [157, 39] width 8 height 6
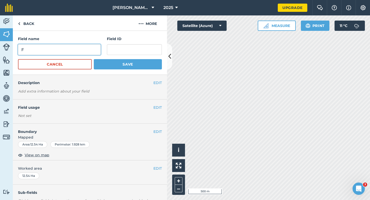
click at [76, 48] on input "F" at bounding box center [59, 49] width 83 height 11
type input "E"
click at [94, 59] on button "Save" at bounding box center [128, 64] width 68 height 10
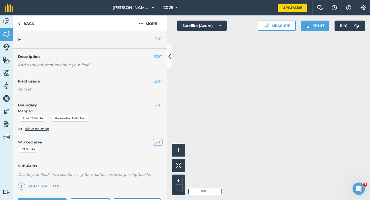
click at [157, 143] on button "EDIT" at bounding box center [157, 142] width 8 height 6
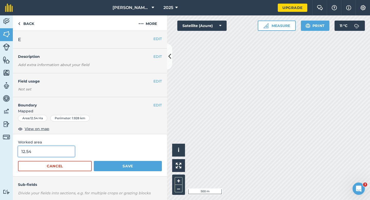
click at [65, 150] on input "12.54" at bounding box center [46, 151] width 57 height 11
type input "12.5"
click at [94, 161] on button "Save" at bounding box center [128, 166] width 68 height 10
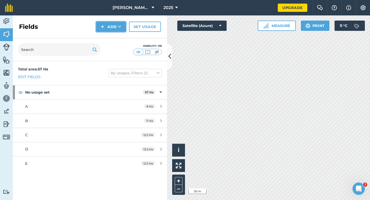
click at [103, 22] on button "Add" at bounding box center [111, 27] width 30 height 10
click at [107, 36] on link "Draw" at bounding box center [111, 38] width 28 height 11
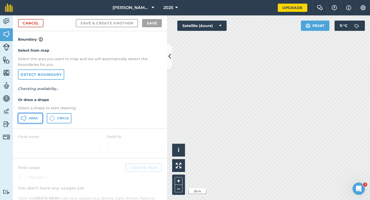
click at [29, 117] on span "Area" at bounding box center [33, 118] width 9 height 4
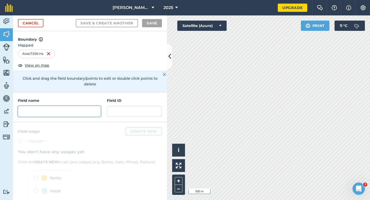
click at [95, 106] on input "text" at bounding box center [59, 111] width 83 height 11
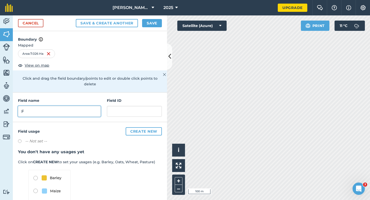
type input "F"
click at [153, 27] on button "Save" at bounding box center [152, 23] width 20 height 8
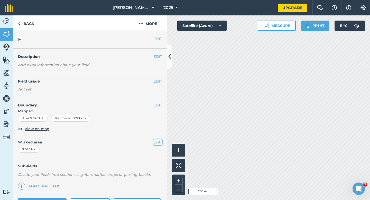
click at [157, 140] on button "EDIT" at bounding box center [157, 142] width 8 height 6
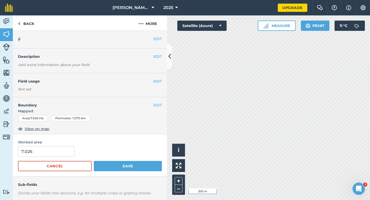
scroll to position [10, 0]
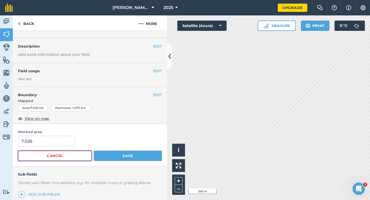
click at [49, 152] on button "Cancel" at bounding box center [55, 156] width 74 height 10
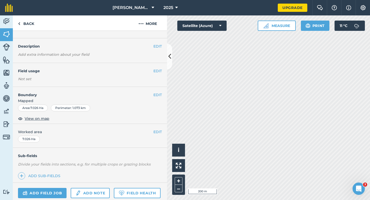
click at [153, 131] on span "Worked area" at bounding box center [90, 132] width 144 height 6
click at [154, 131] on button "EDIT" at bounding box center [157, 132] width 8 height 6
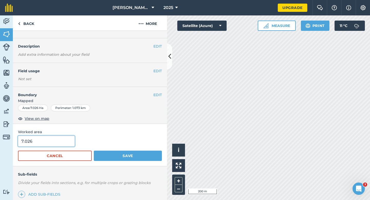
click at [66, 139] on input "7.026" at bounding box center [46, 141] width 57 height 11
type input "7"
click at [94, 151] on button "Save" at bounding box center [128, 156] width 68 height 10
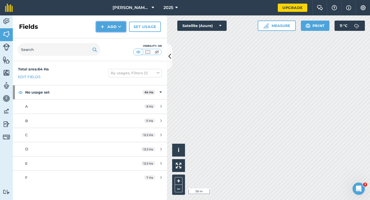
click at [101, 31] on button "Add" at bounding box center [111, 27] width 30 height 10
click at [103, 41] on link "Draw" at bounding box center [111, 38] width 28 height 11
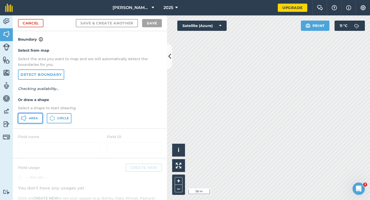
click at [31, 121] on button "Area" at bounding box center [30, 118] width 25 height 10
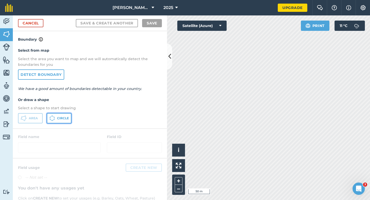
click at [48, 116] on button "Circle" at bounding box center [59, 118] width 25 height 10
click at [37, 120] on span "Area" at bounding box center [33, 118] width 9 height 4
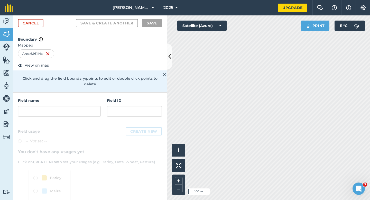
click at [75, 98] on h4 "Field name" at bounding box center [59, 101] width 83 height 6
click at [75, 106] on input "text" at bounding box center [59, 111] width 83 height 11
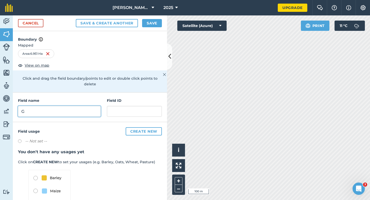
type input "G"
click at [149, 22] on button "Save" at bounding box center [152, 23] width 20 height 8
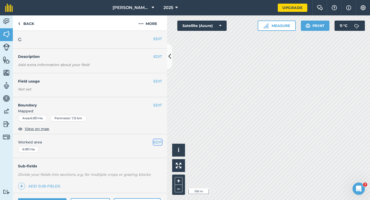
click at [160, 141] on button "EDIT" at bounding box center [157, 142] width 8 height 6
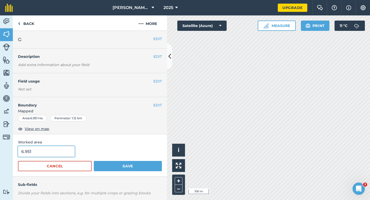
click at [47, 155] on input "6.951" at bounding box center [46, 151] width 57 height 11
type input "7"
click at [94, 161] on button "Save" at bounding box center [128, 166] width 68 height 10
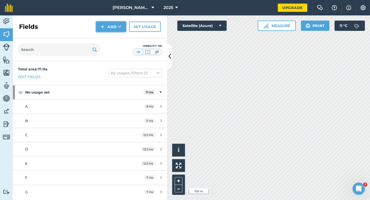
click at [118, 22] on button "Add" at bounding box center [111, 27] width 30 height 10
click at [118, 32] on div "Fields Add Draw Import Set usage" at bounding box center [90, 26] width 154 height 23
click at [108, 24] on button "Add" at bounding box center [111, 27] width 30 height 10
click at [108, 38] on link "Draw" at bounding box center [111, 38] width 28 height 11
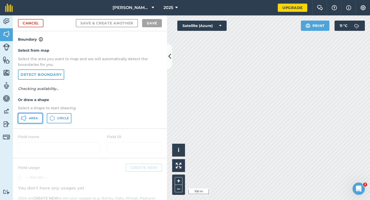
click at [23, 120] on icon at bounding box center [24, 118] width 6 height 6
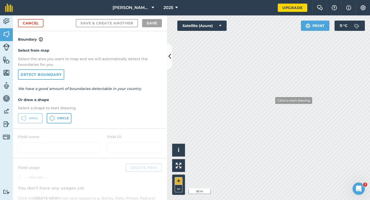
click at [182, 170] on div "Click to start drawing i © 2025 TomTom, Microsoft 50 m + – Satellite (Azure) Pr…" at bounding box center [268, 107] width 203 height 184
click at [315, 148] on div "Click to start drawing i © 2025 TomTom, Microsoft 100 m + –" at bounding box center [268, 107] width 203 height 184
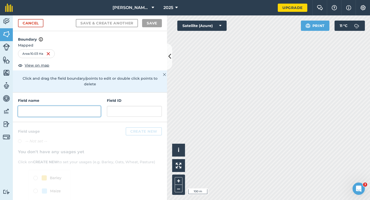
click at [74, 110] on input "text" at bounding box center [59, 111] width 83 height 11
click at [79, 106] on input "text" at bounding box center [59, 111] width 83 height 11
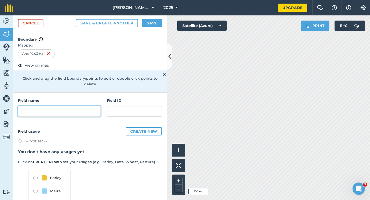
type input "I"
click at [150, 24] on button "Save" at bounding box center [152, 23] width 20 height 8
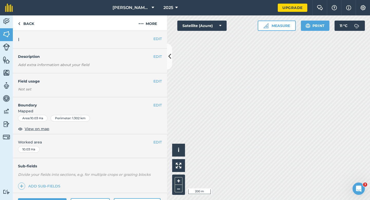
click at [155, 145] on div "EDIT Worked area 10.03 Ha" at bounding box center [90, 146] width 154 height 24
click at [159, 142] on button "EDIT" at bounding box center [157, 142] width 8 height 6
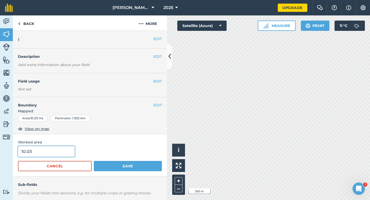
click at [68, 153] on input "10.03" at bounding box center [46, 151] width 57 height 11
type input "10"
click at [94, 161] on button "Save" at bounding box center [128, 166] width 68 height 10
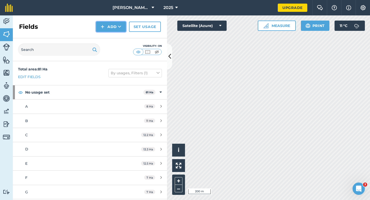
click at [114, 27] on button "Add" at bounding box center [111, 27] width 30 height 10
click at [114, 33] on link "Draw" at bounding box center [111, 38] width 28 height 11
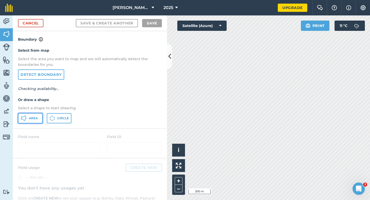
click at [21, 117] on icon at bounding box center [24, 118] width 6 height 6
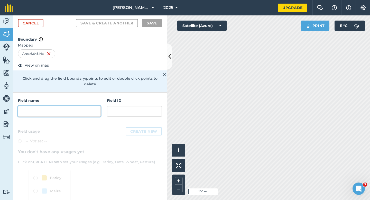
click at [77, 107] on input "text" at bounding box center [59, 111] width 83 height 11
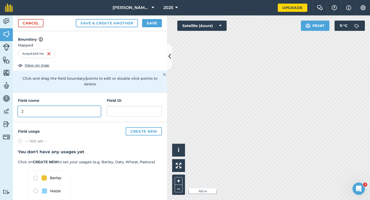
type input "J"
click at [153, 21] on button "Save" at bounding box center [152, 23] width 20 height 8
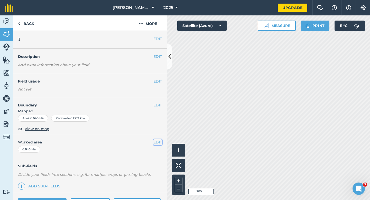
click at [161, 140] on button "EDIT" at bounding box center [157, 142] width 8 height 6
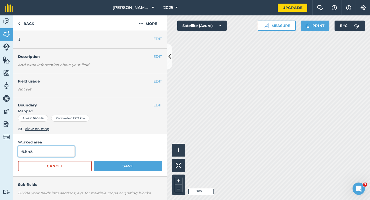
click at [58, 149] on input "6.645" at bounding box center [46, 151] width 57 height 11
type input "6.6"
click at [94, 161] on button "Save" at bounding box center [128, 166] width 68 height 10
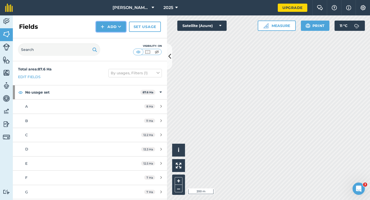
click at [106, 29] on button "Add" at bounding box center [111, 27] width 30 height 10
click at [106, 35] on link "Draw" at bounding box center [111, 38] width 28 height 11
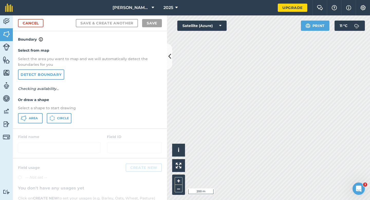
click at [32, 112] on div "Select from map Select the area you want to map and we will automatically detec…" at bounding box center [90, 85] width 154 height 86
click at [32, 113] on button "Area" at bounding box center [30, 118] width 25 height 10
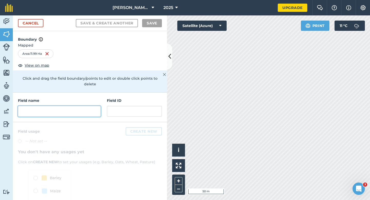
click at [68, 108] on input "text" at bounding box center [59, 111] width 83 height 11
type input "H"
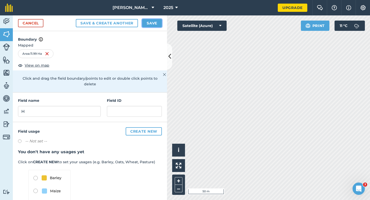
click at [148, 22] on button "Save" at bounding box center [152, 23] width 20 height 8
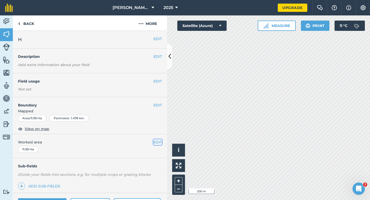
click at [157, 139] on button "EDIT" at bounding box center [157, 142] width 8 height 6
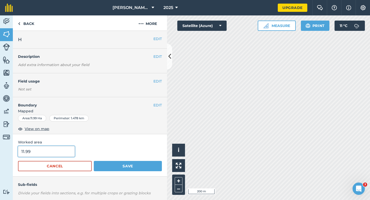
click at [68, 149] on input "11.99" at bounding box center [46, 151] width 57 height 11
type input "12"
click at [94, 161] on button "Save" at bounding box center [128, 166] width 68 height 10
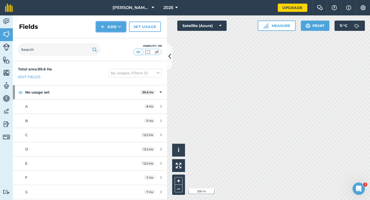
click at [102, 28] on img at bounding box center [103, 27] width 4 height 6
click at [102, 37] on link "Draw" at bounding box center [111, 38] width 28 height 11
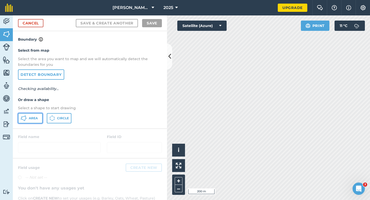
click at [26, 118] on icon at bounding box center [24, 118] width 6 height 6
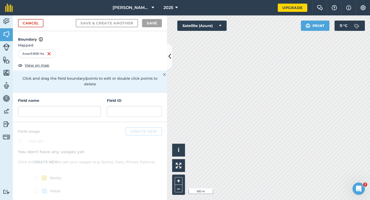
click at [97, 99] on div "Field name" at bounding box center [59, 107] width 83 height 19
click at [96, 106] on input "text" at bounding box center [59, 111] width 83 height 11
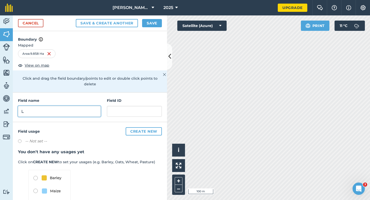
type input "L"
click at [149, 24] on button "Save" at bounding box center [152, 23] width 20 height 8
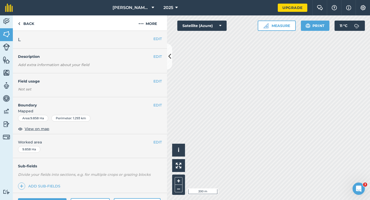
click at [157, 137] on div "EDIT Worked area 9.858 Ha" at bounding box center [90, 146] width 154 height 24
click at [157, 139] on button "EDIT" at bounding box center [157, 142] width 8 height 6
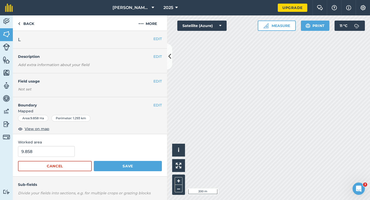
click at [55, 149] on input "9.858" at bounding box center [46, 151] width 57 height 11
type input "10"
click at [94, 161] on button "Save" at bounding box center [128, 166] width 68 height 10
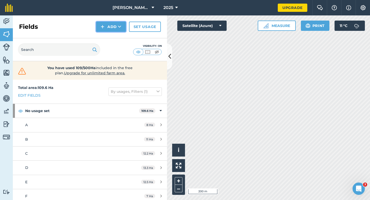
click at [107, 26] on button "Add" at bounding box center [111, 27] width 30 height 10
click at [107, 36] on link "Draw" at bounding box center [111, 38] width 28 height 11
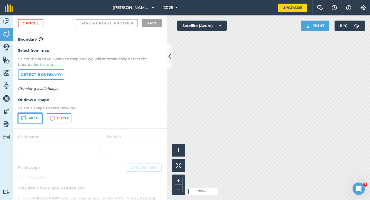
click at [41, 115] on button "Area" at bounding box center [30, 118] width 25 height 10
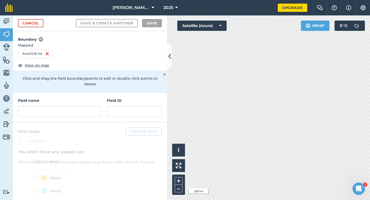
click at [76, 98] on h4 "Field name" at bounding box center [59, 101] width 83 height 6
click at [76, 106] on input "text" at bounding box center [59, 111] width 83 height 11
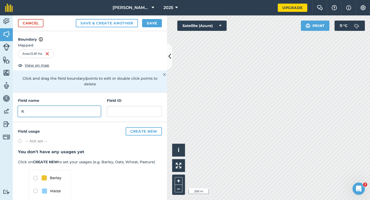
type input "K"
click at [147, 23] on button "Save" at bounding box center [152, 23] width 20 height 8
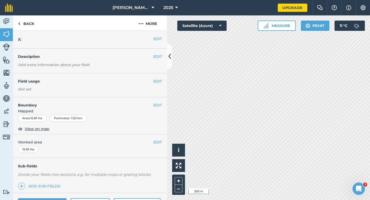
click at [156, 146] on div "EDIT Worked area 12.81 Ha" at bounding box center [90, 146] width 154 height 24
click at [153, 142] on button "EDIT" at bounding box center [157, 142] width 8 height 6
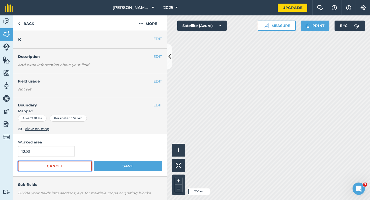
click at [40, 163] on button "Cancel" at bounding box center [55, 166] width 74 height 10
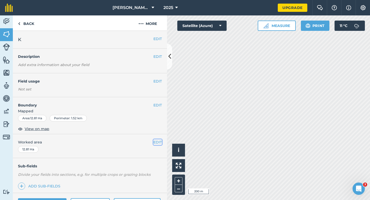
click at [158, 141] on button "EDIT" at bounding box center [157, 142] width 8 height 6
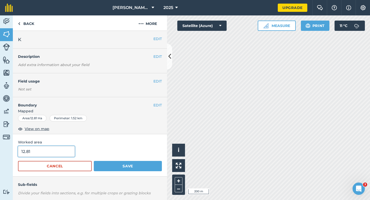
click at [57, 150] on input "12.81" at bounding box center [46, 151] width 57 height 11
type input "13"
click at [94, 161] on button "Save" at bounding box center [128, 166] width 68 height 10
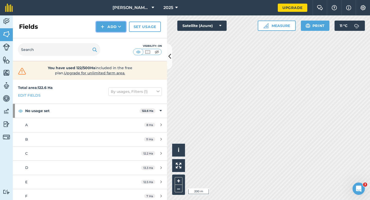
click at [107, 27] on button "Add" at bounding box center [111, 27] width 30 height 10
click at [107, 36] on link "Draw" at bounding box center [111, 38] width 28 height 11
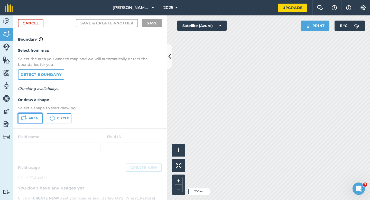
click at [36, 116] on span "Area" at bounding box center [33, 118] width 9 height 4
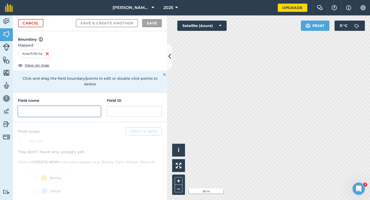
click at [87, 106] on input "text" at bounding box center [59, 111] width 83 height 11
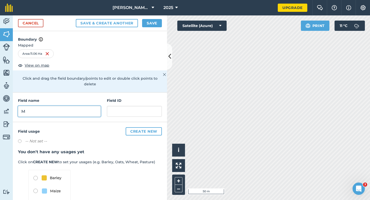
type input "M"
click at [150, 26] on button "Save" at bounding box center [152, 23] width 20 height 8
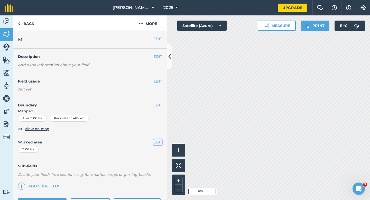
click at [162, 141] on button "EDIT" at bounding box center [157, 142] width 8 height 6
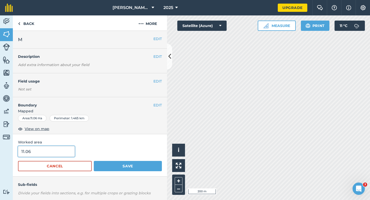
click at [67, 146] on input "11.06" at bounding box center [46, 151] width 57 height 11
type input "11"
click at [94, 161] on button "Save" at bounding box center [128, 166] width 68 height 10
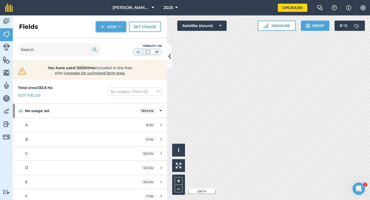
click at [101, 29] on button "Add" at bounding box center [111, 27] width 30 height 10
click at [106, 38] on link "Draw" at bounding box center [111, 38] width 28 height 11
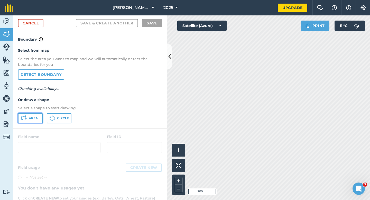
click at [23, 122] on button "Area" at bounding box center [30, 118] width 25 height 10
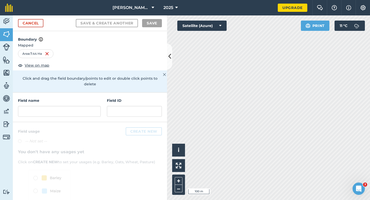
click at [49, 111] on div "Field name Field ID" at bounding box center [90, 107] width 154 height 30
click at [51, 107] on input "text" at bounding box center [59, 111] width 83 height 11
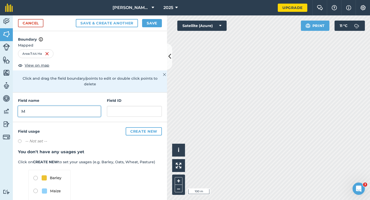
type input "M"
click at [143, 25] on button "Save" at bounding box center [152, 23] width 20 height 8
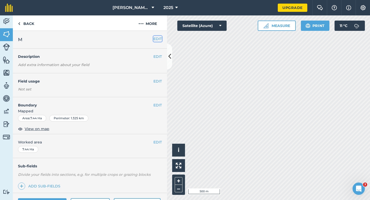
click at [158, 38] on button "EDIT" at bounding box center [157, 39] width 8 height 6
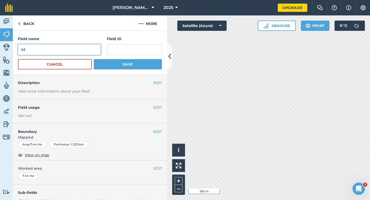
click at [60, 51] on input "M" at bounding box center [59, 49] width 83 height 11
type input "N"
click at [94, 59] on button "Save" at bounding box center [128, 64] width 68 height 10
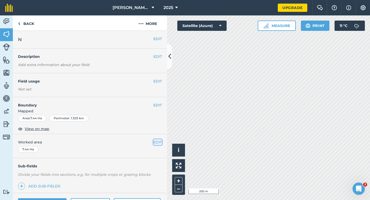
click at [155, 142] on button "EDIT" at bounding box center [157, 142] width 8 height 6
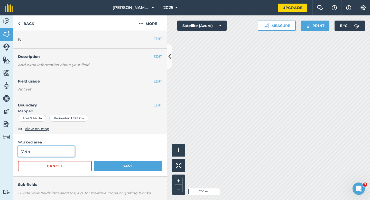
click at [37, 154] on input "7.44" at bounding box center [46, 151] width 57 height 11
type input "7.5"
click at [94, 161] on button "Save" at bounding box center [128, 166] width 68 height 10
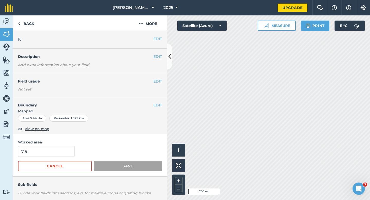
click at [140, 159] on form "7.5 Cancel Save" at bounding box center [90, 158] width 144 height 25
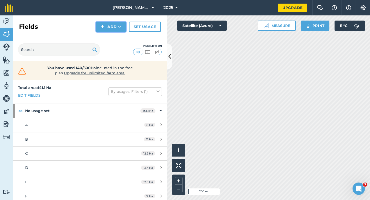
click at [102, 25] on img at bounding box center [103, 27] width 4 height 6
click at [102, 39] on link "Draw" at bounding box center [111, 38] width 28 height 11
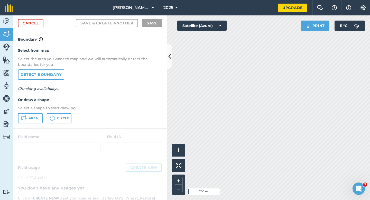
click at [41, 101] on h4 "Or draw a shape" at bounding box center [90, 100] width 144 height 6
click at [35, 123] on button "Area" at bounding box center [30, 118] width 25 height 10
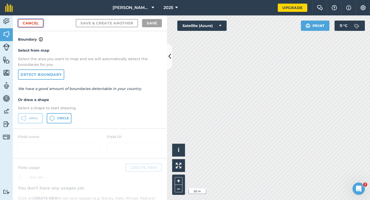
click at [36, 26] on link "Cancel" at bounding box center [30, 23] width 25 height 8
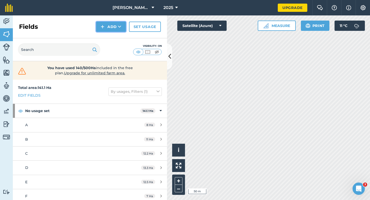
click at [113, 26] on button "Add" at bounding box center [111, 27] width 30 height 10
click at [113, 33] on link "Draw" at bounding box center [111, 38] width 28 height 11
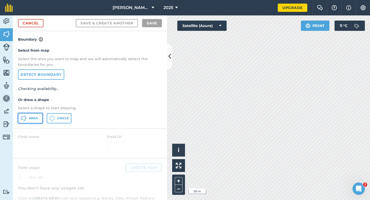
click at [28, 113] on button "Area" at bounding box center [30, 118] width 25 height 10
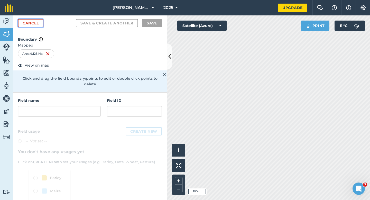
click at [31, 23] on link "Cancel" at bounding box center [30, 23] width 25 height 8
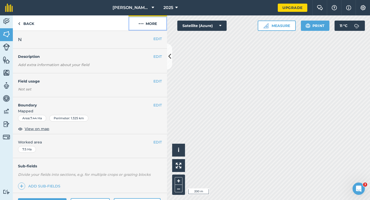
click at [152, 20] on button "More" at bounding box center [147, 22] width 39 height 15
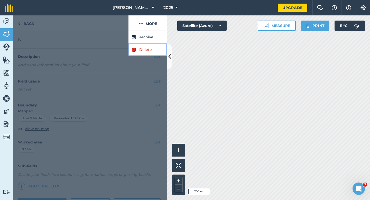
click at [152, 52] on link "Delete" at bounding box center [147, 49] width 39 height 13
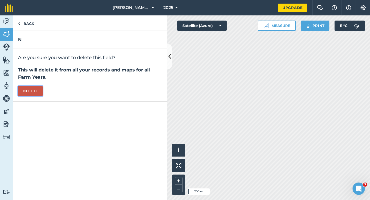
click at [34, 92] on button "Delete" at bounding box center [30, 91] width 25 height 10
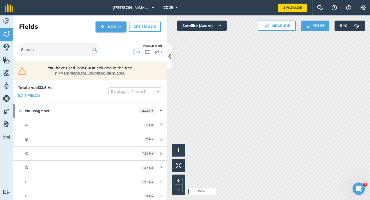
click at [106, 27] on button "Add" at bounding box center [111, 27] width 30 height 10
click at [110, 40] on link "Draw" at bounding box center [111, 38] width 28 height 11
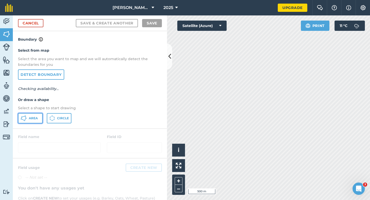
click at [25, 121] on icon at bounding box center [24, 118] width 6 height 6
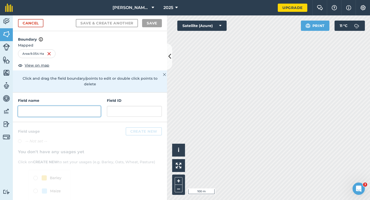
click at [64, 108] on input "text" at bounding box center [59, 111] width 83 height 11
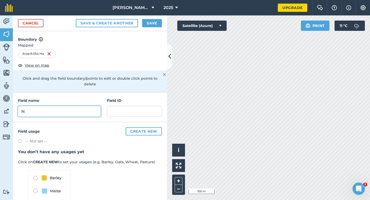
type input "N"
click at [152, 24] on button "Save" at bounding box center [152, 23] width 20 height 8
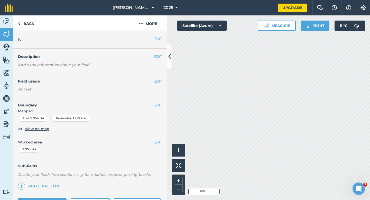
click at [157, 138] on div "EDIT Worked area 9.054 Ha" at bounding box center [90, 146] width 154 height 24
click at [157, 139] on button "EDIT" at bounding box center [157, 142] width 8 height 6
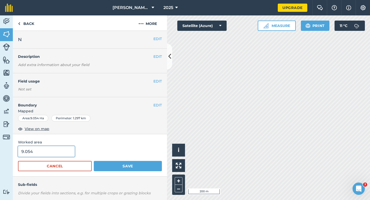
type input "9"
click at [58, 147] on input "9" at bounding box center [46, 151] width 57 height 11
click at [94, 161] on button "Save" at bounding box center [128, 166] width 68 height 10
